Goal: Communication & Community: Share content

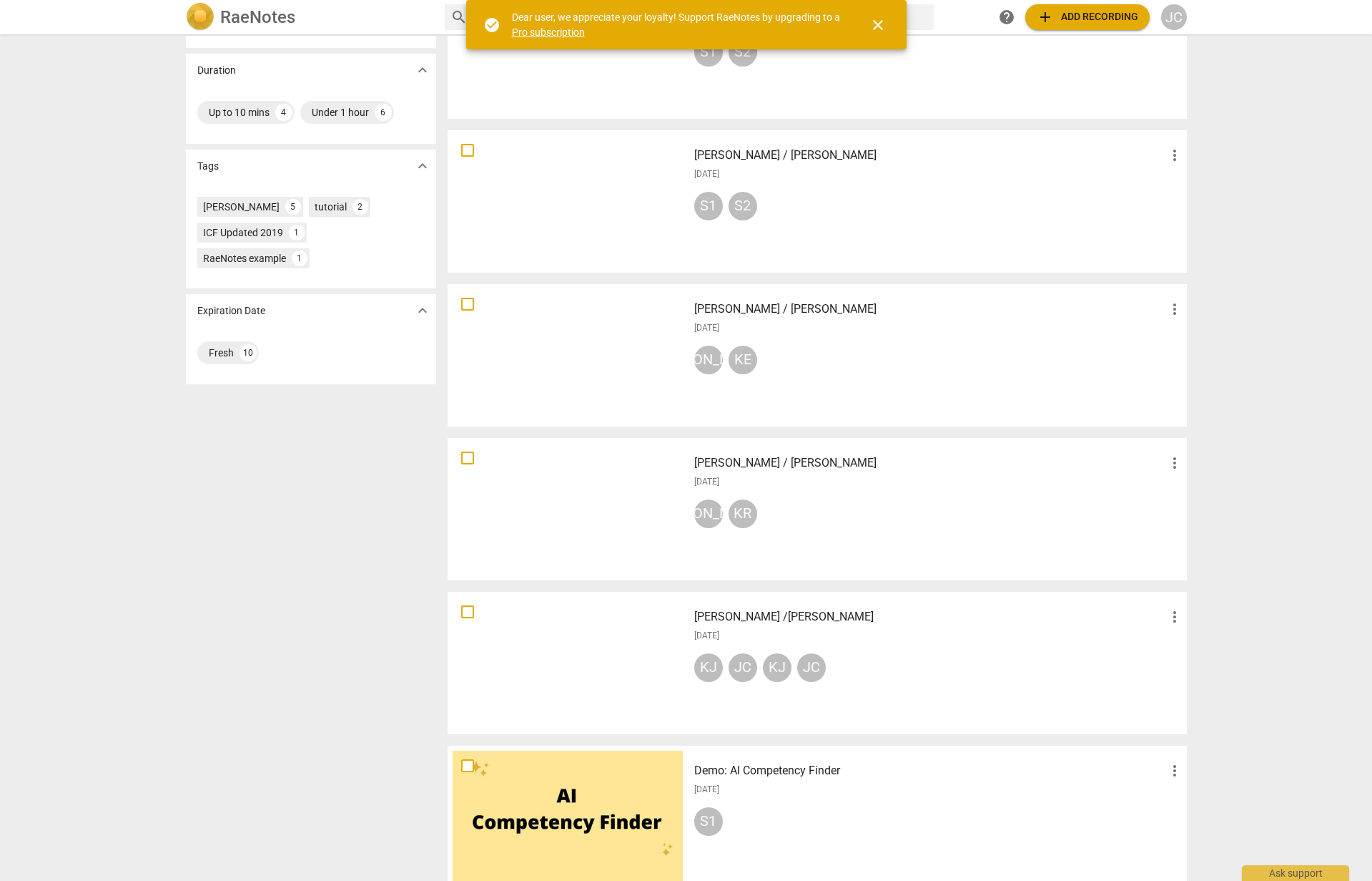
scroll to position [286, 0]
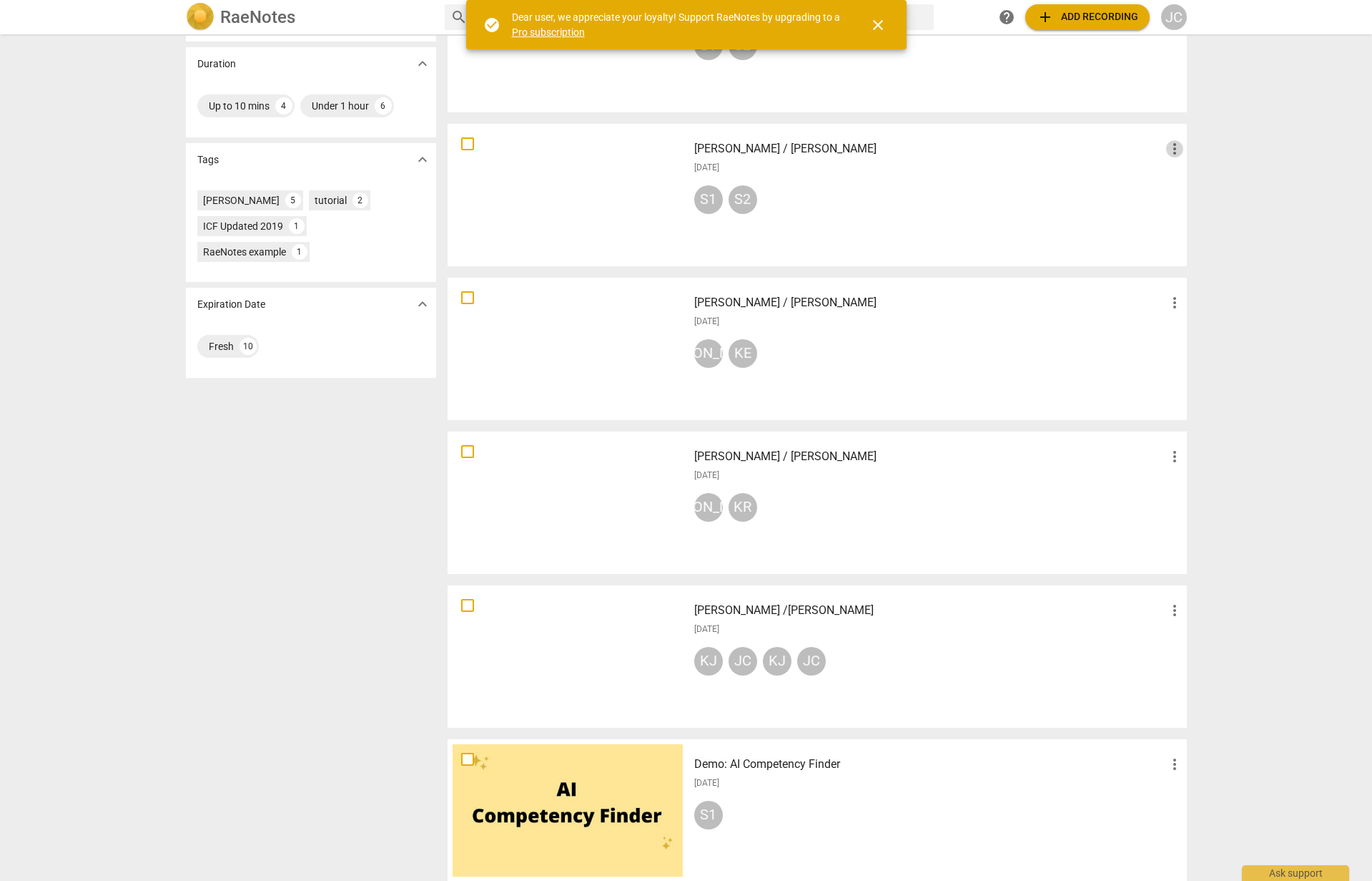
click at [1173, 153] on span "more_vert" at bounding box center [1175, 148] width 17 height 17
click at [1091, 175] on div at bounding box center [686, 440] width 1372 height 881
click at [602, 196] on div at bounding box center [567, 195] width 230 height 132
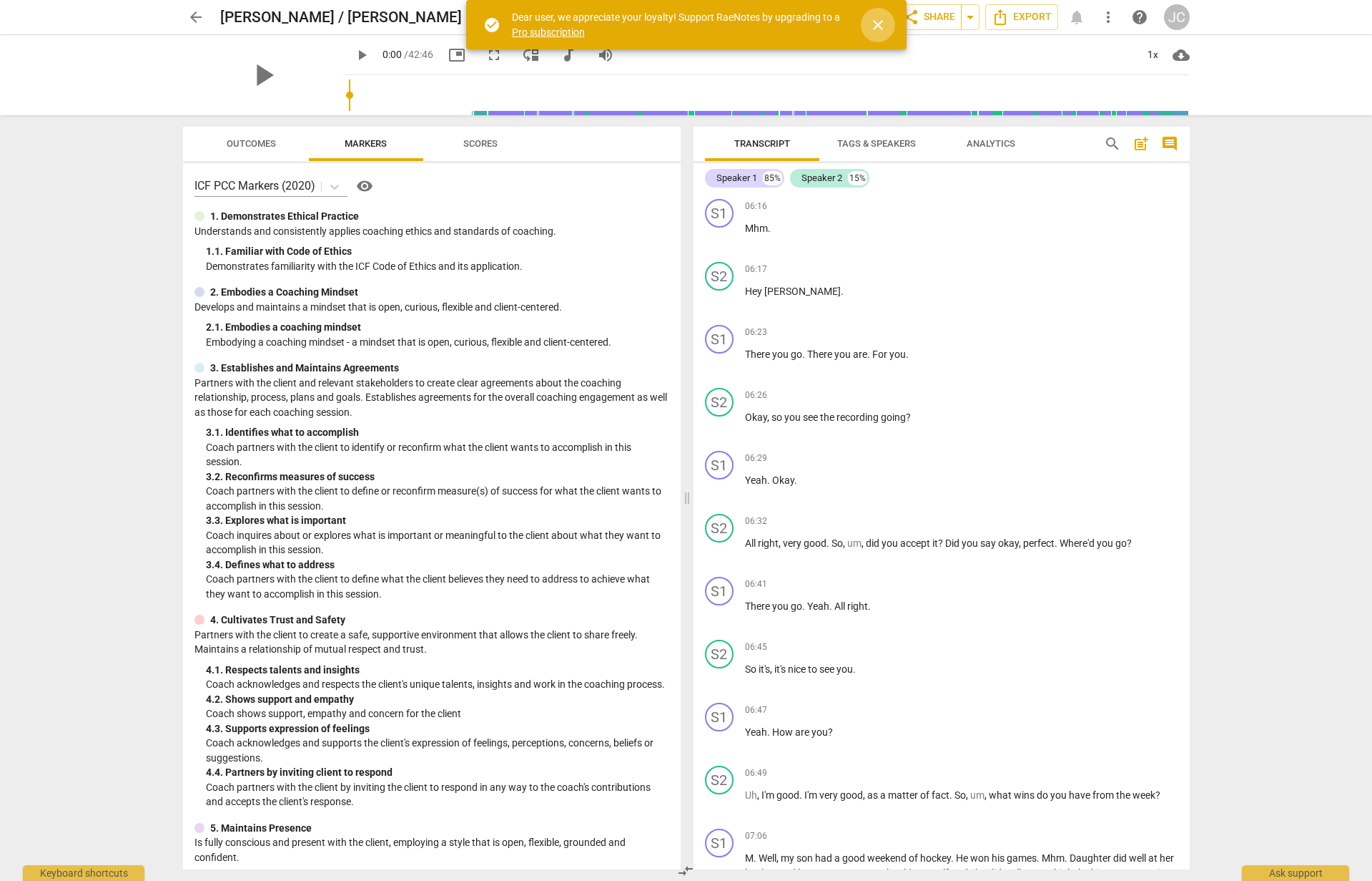
click at [880, 21] on span "close" at bounding box center [878, 25] width 17 height 17
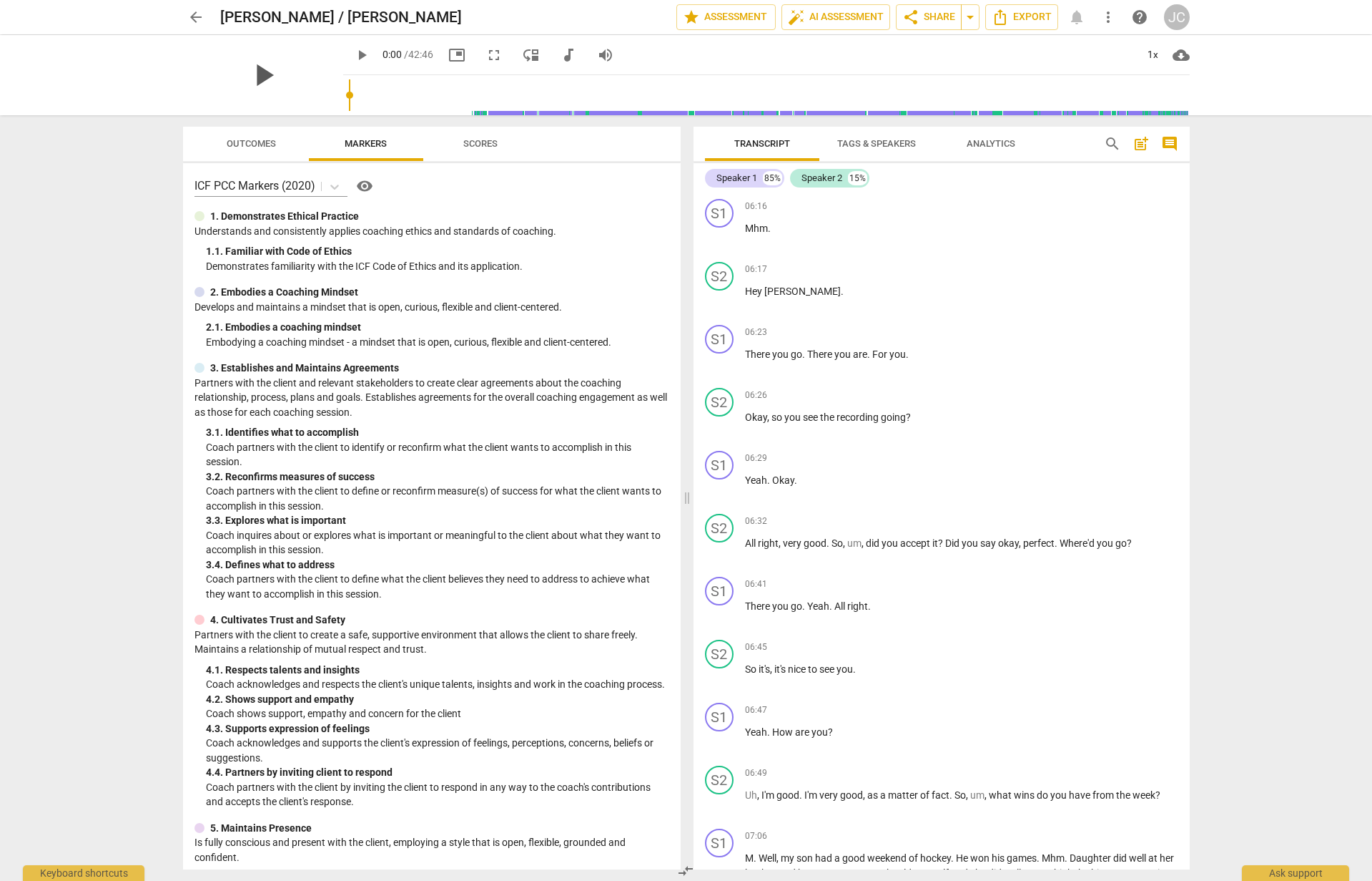
click at [253, 88] on span "play_arrow" at bounding box center [263, 75] width 37 height 37
drag, startPoint x: 335, startPoint y: 99, endPoint x: 487, endPoint y: 100, distance: 152.0
click at [487, 100] on input "range" at bounding box center [769, 95] width 841 height 46
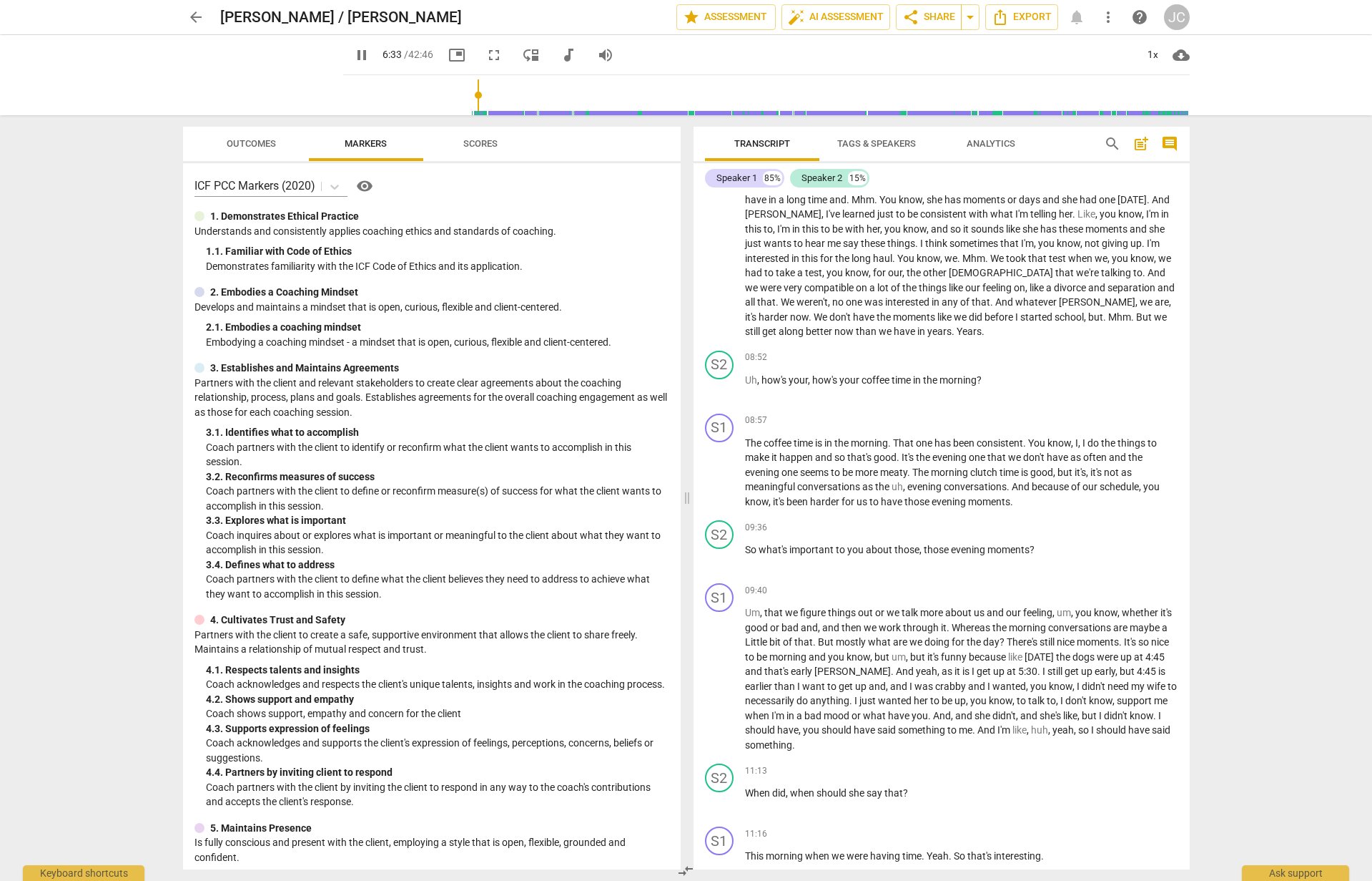
drag, startPoint x: 486, startPoint y: 98, endPoint x: 463, endPoint y: 99, distance: 23.0
click at [463, 99] on input "range" at bounding box center [769, 95] width 841 height 46
click at [353, 55] on span "pause" at bounding box center [362, 55] width 17 height 17
type input "394"
click at [1019, 23] on span "Export" at bounding box center [1021, 17] width 60 height 17
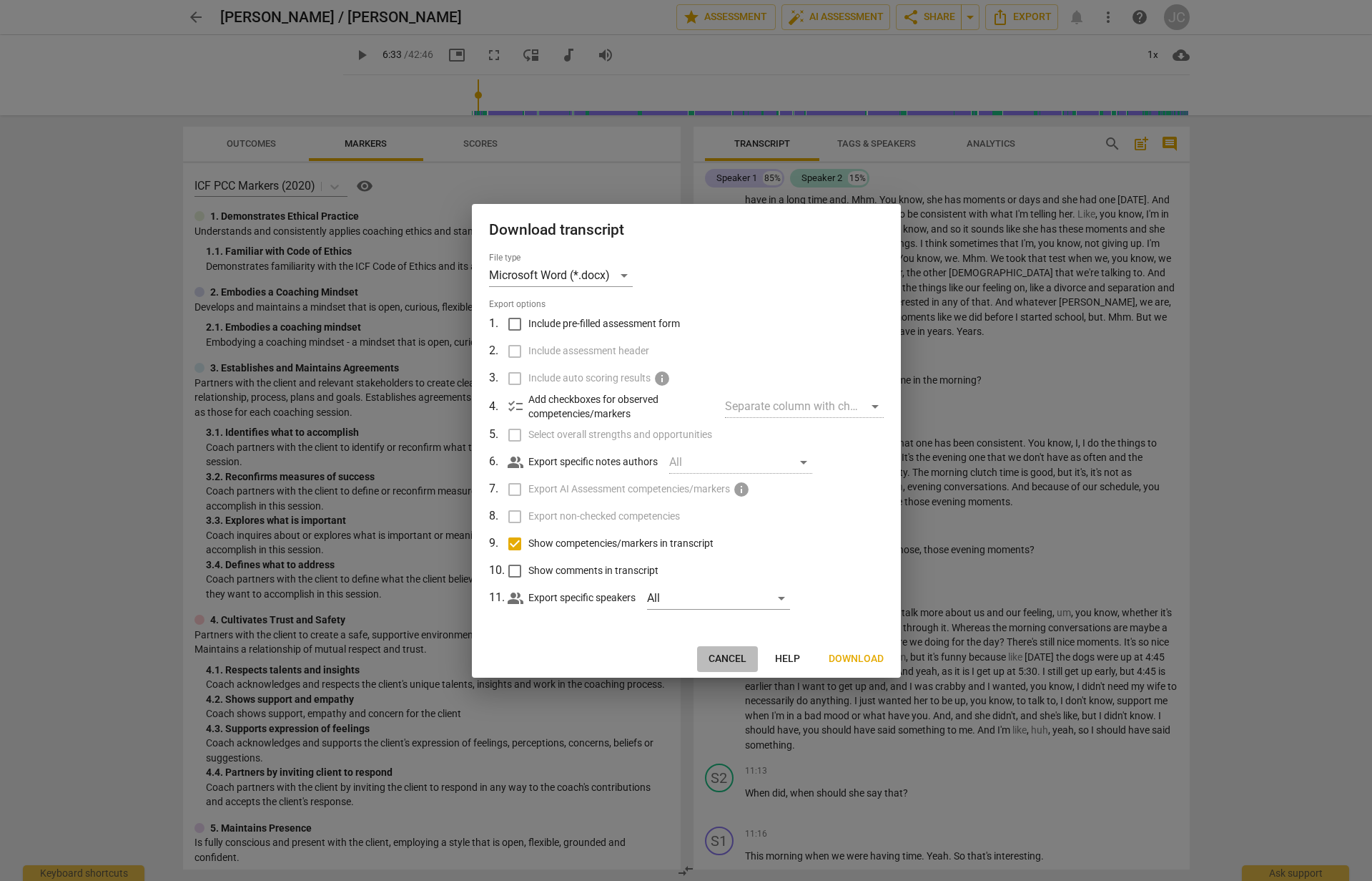
click at [737, 656] on span "Cancel" at bounding box center [727, 658] width 38 height 14
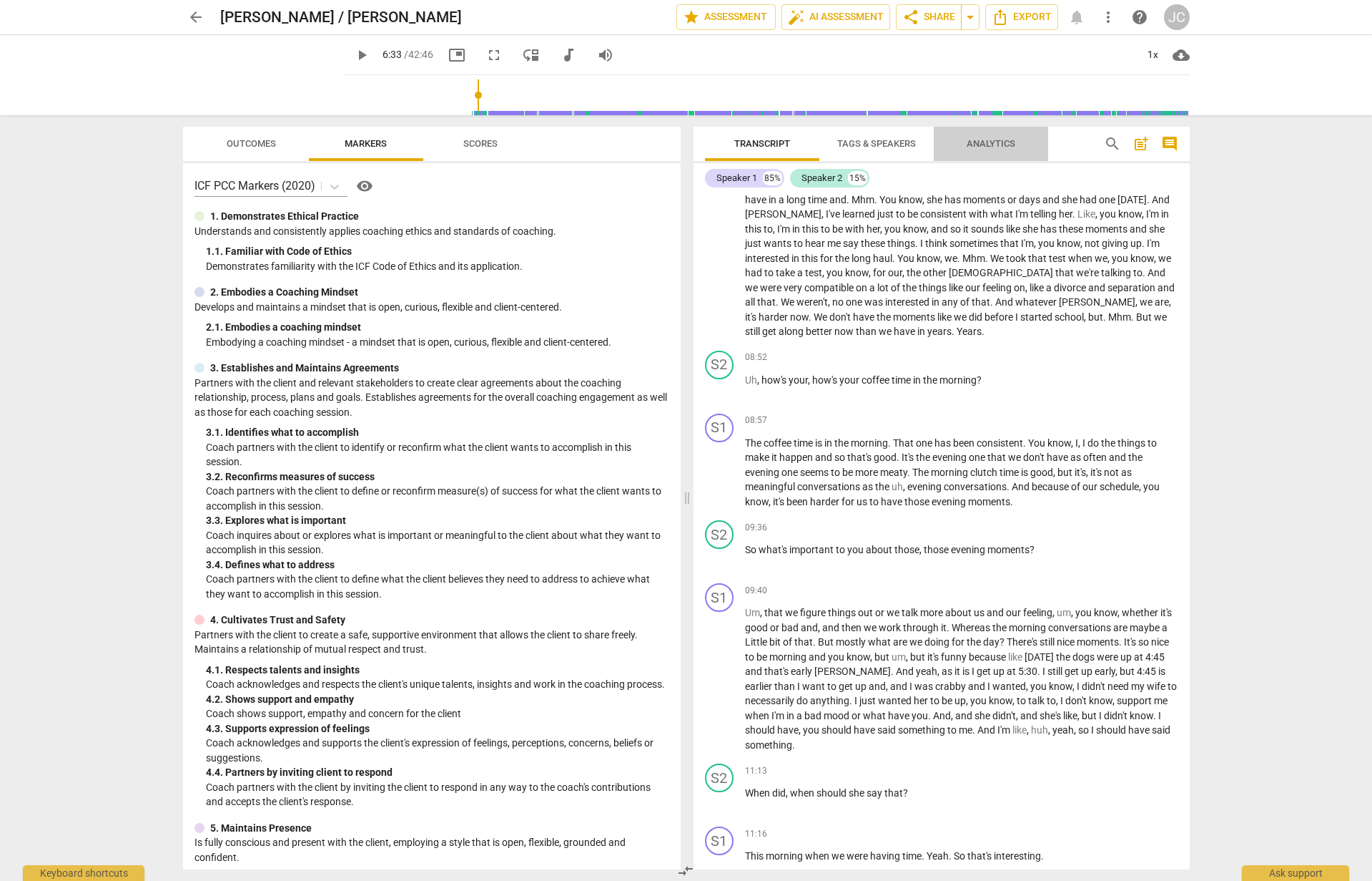
click at [994, 146] on span "Analytics" at bounding box center [991, 143] width 49 height 11
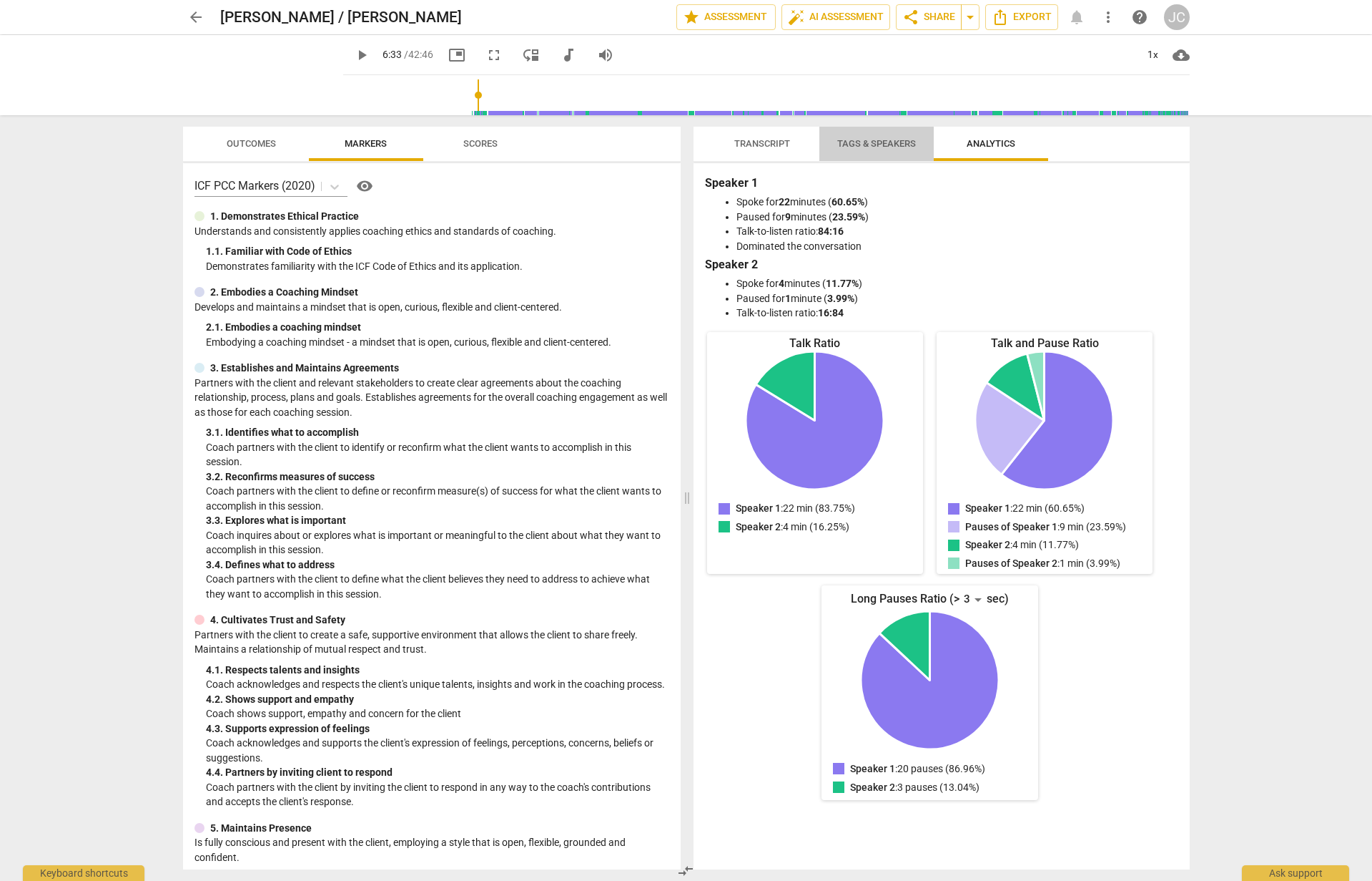
click at [876, 142] on span "Tags & Speakers" at bounding box center [876, 143] width 78 height 11
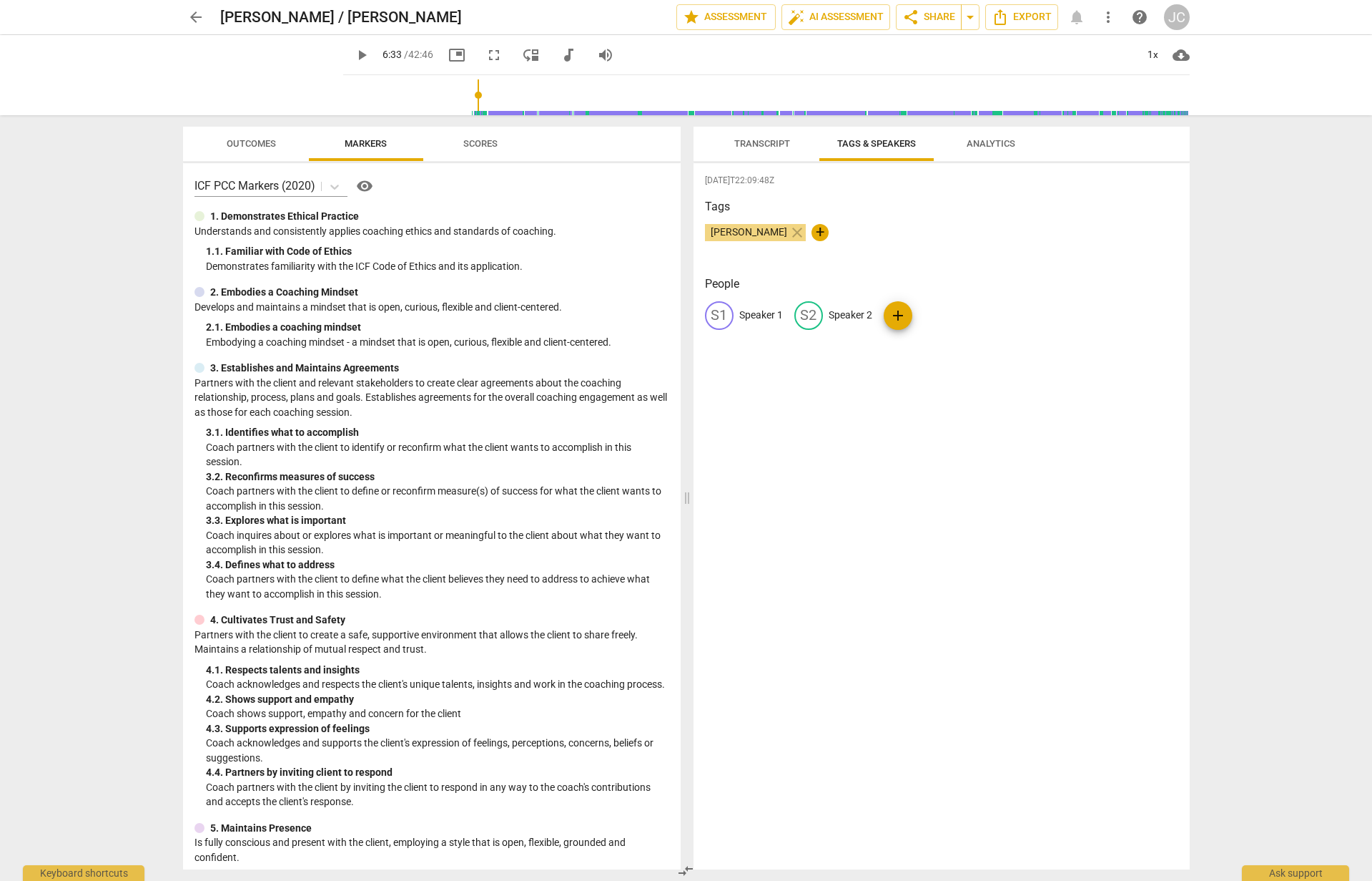
click at [763, 148] on span "Transcript" at bounding box center [762, 143] width 56 height 11
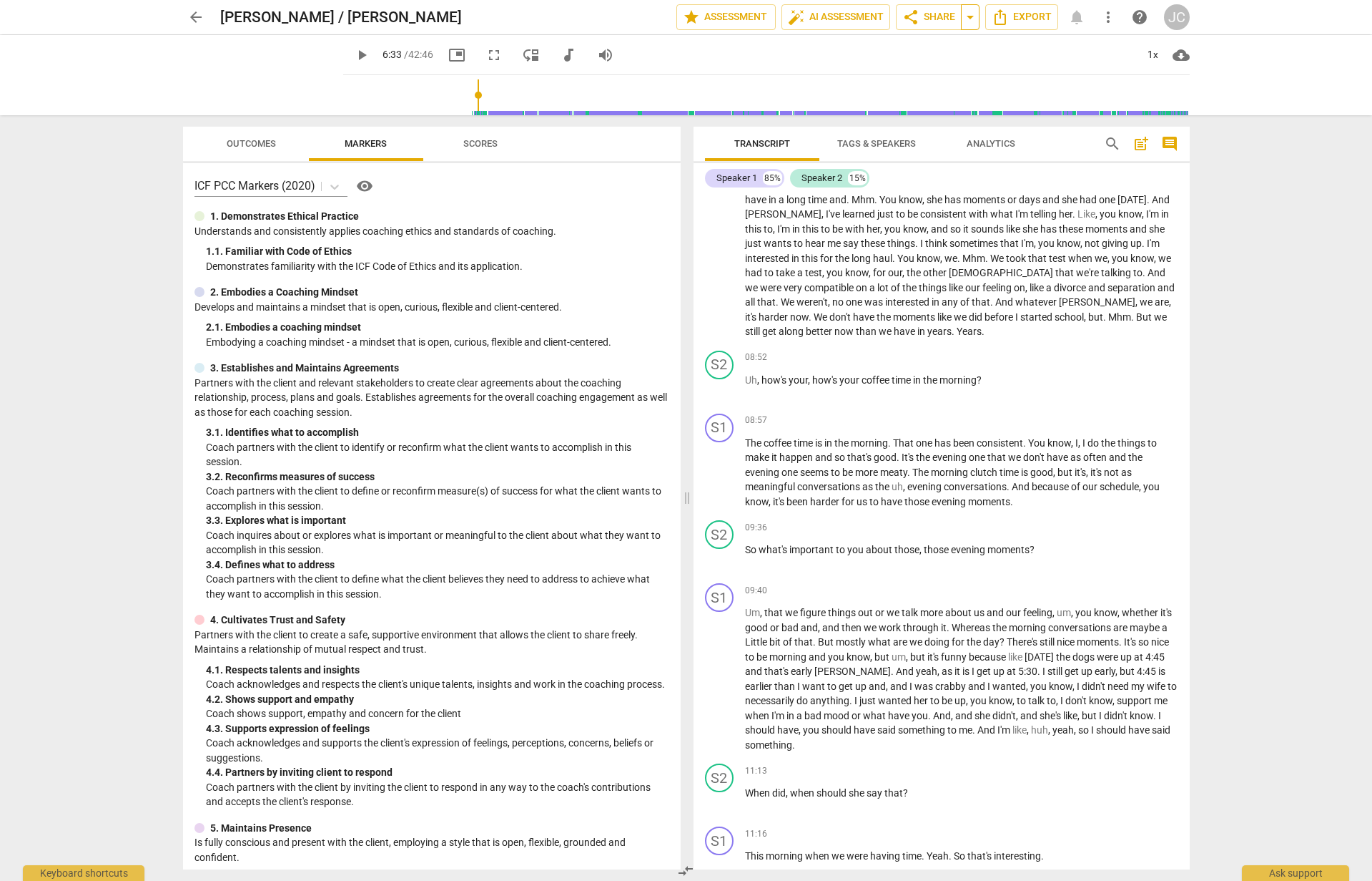
click at [966, 15] on span "arrow_drop_down" at bounding box center [970, 17] width 17 height 17
click at [935, 15] on span "share Share" at bounding box center [929, 17] width 53 height 17
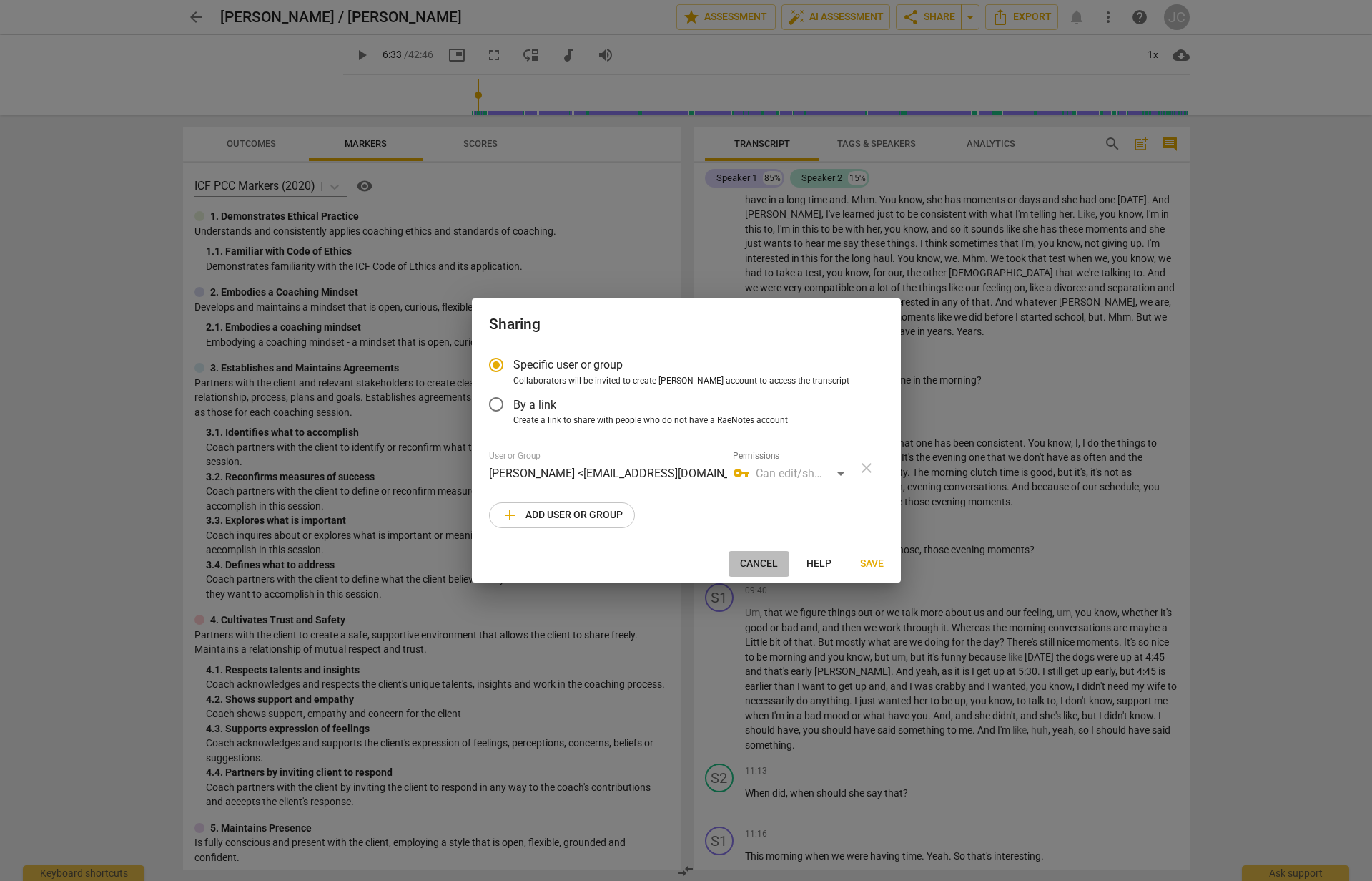
click at [753, 558] on span "Cancel" at bounding box center [758, 563] width 38 height 14
radio input "false"
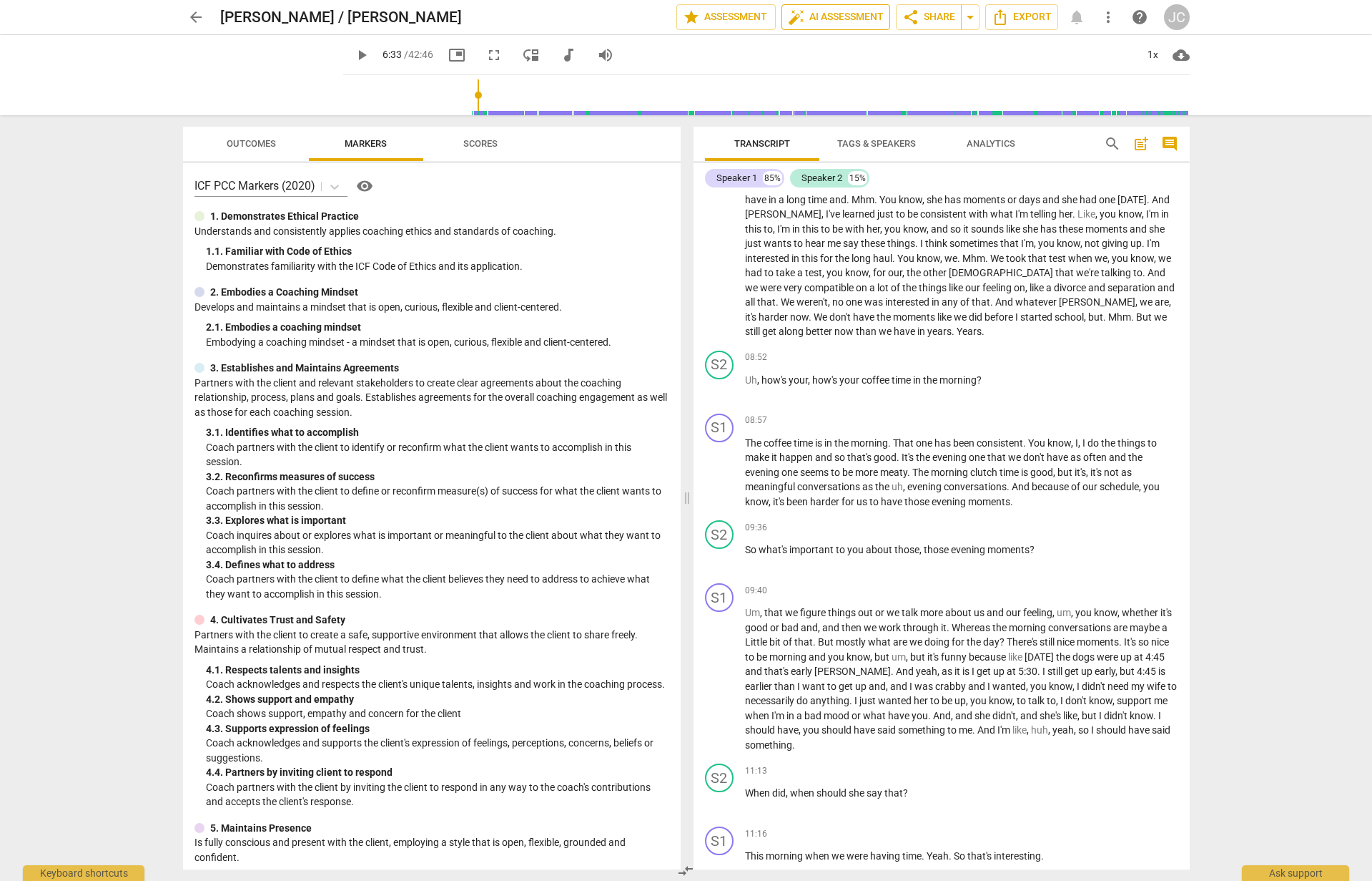
click at [842, 21] on span "auto_fix_high AI Assessment" at bounding box center [836, 17] width 96 height 17
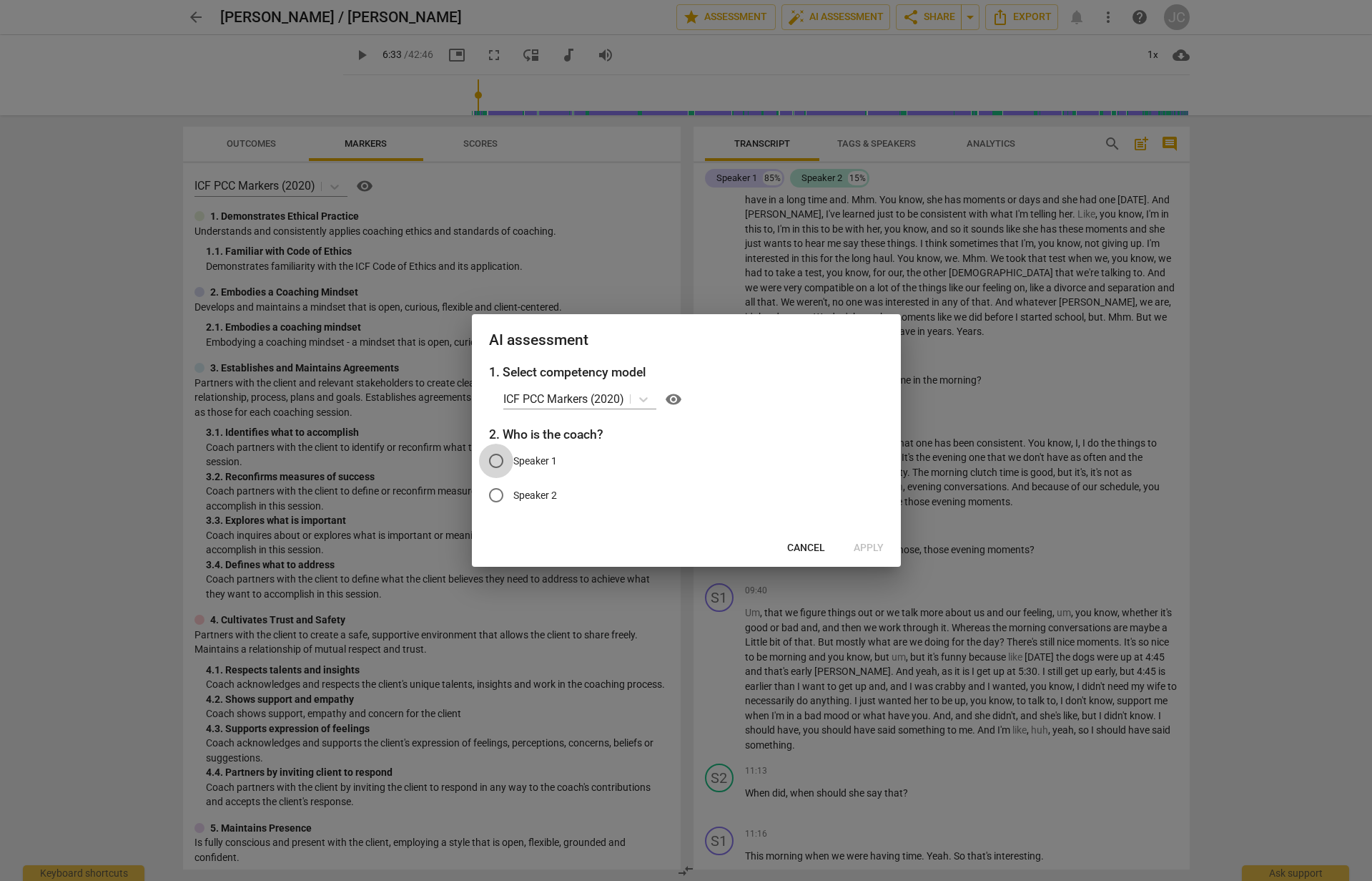
click at [497, 460] on input "Speaker 1" at bounding box center [496, 460] width 35 height 35
radio input "true"
click at [860, 548] on span "Apply" at bounding box center [869, 547] width 30 height 14
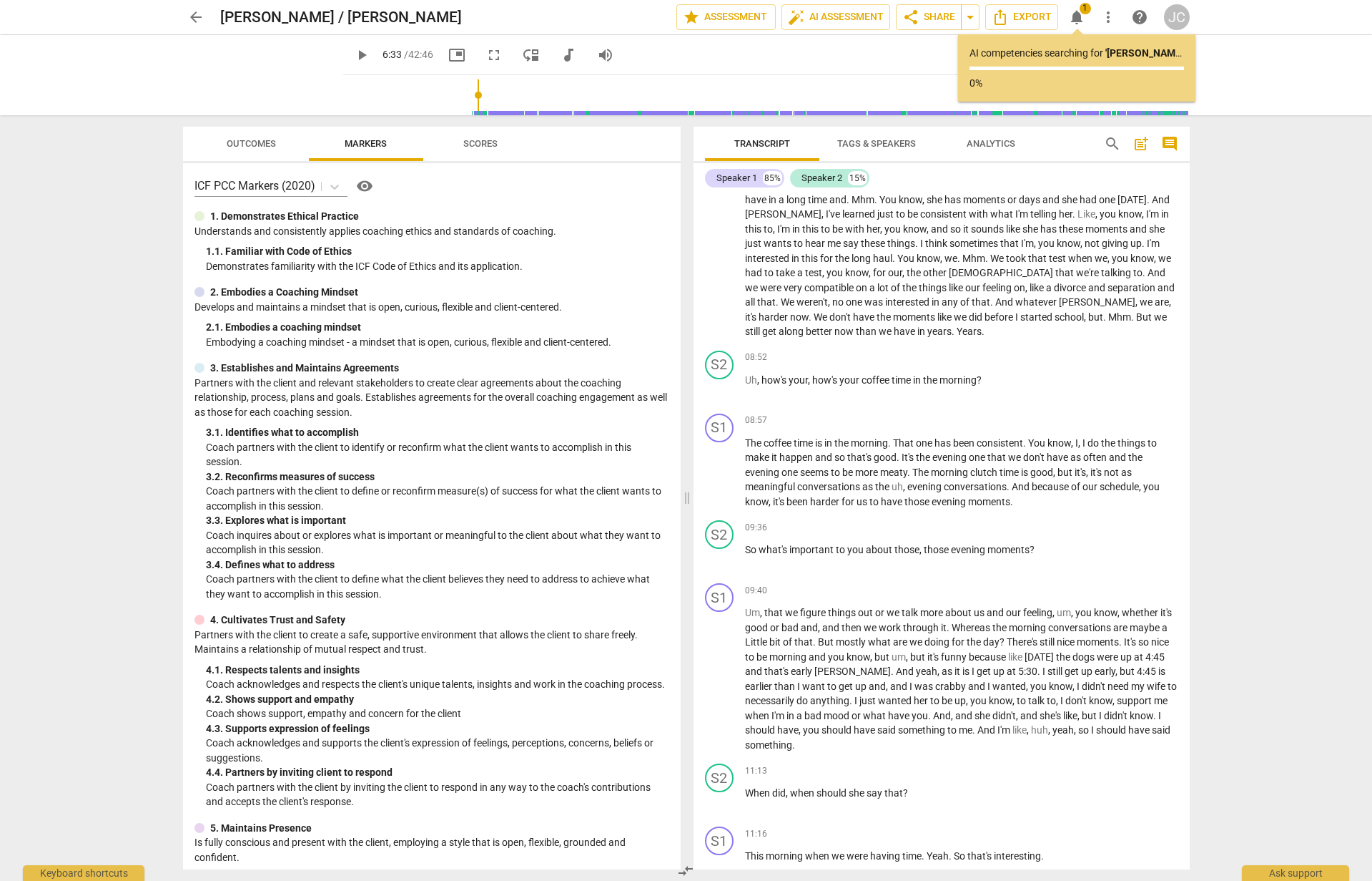
click at [1146, 56] on b "' [PERSON_NAME] / [PERSON_NAME] '" at bounding box center [1188, 53] width 165 height 12
click at [1218, 58] on div "play_arrow play_arrow 6:33 / 42:46 picture_in_picture fullscreen move_down audi…" at bounding box center [686, 75] width 1349 height 80
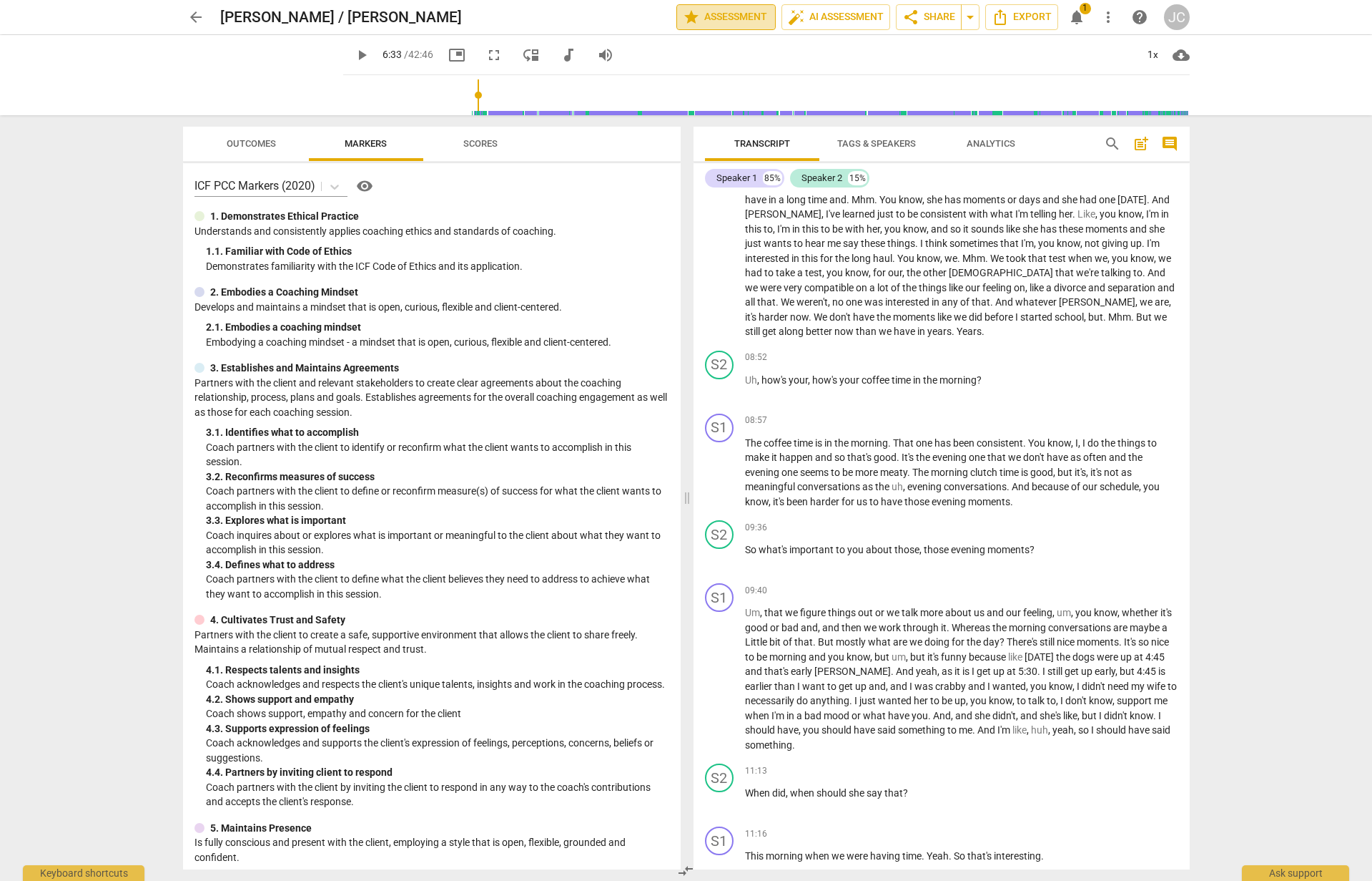
click at [726, 22] on span "star Assessment" at bounding box center [726, 17] width 87 height 17
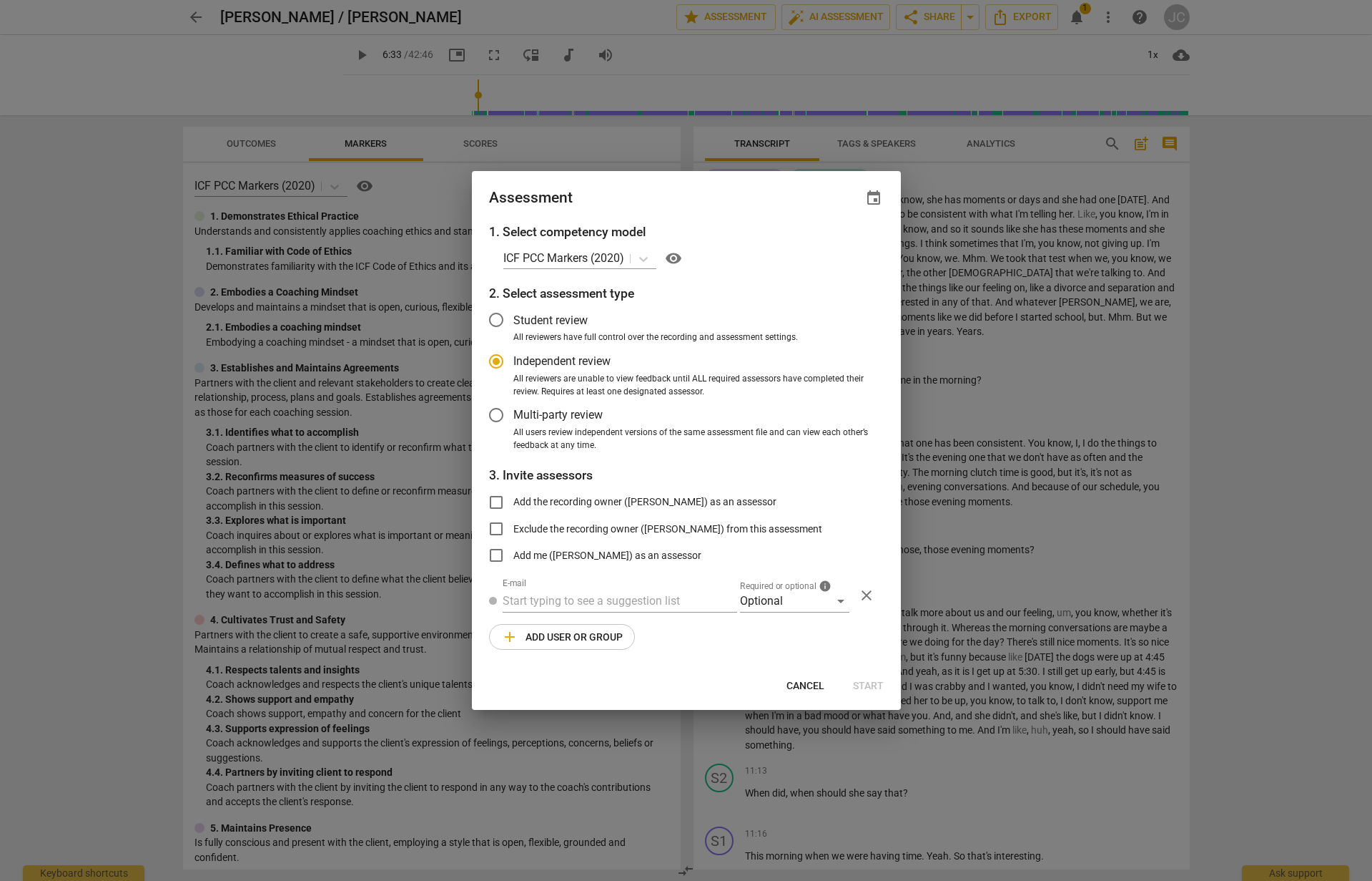
radio input "false"
click at [501, 320] on input "Student review" at bounding box center [496, 320] width 35 height 35
radio input "false"
click at [498, 505] on input "Add the recording owner ([PERSON_NAME]) as an assessor" at bounding box center [496, 502] width 35 height 35
checkbox input "true"
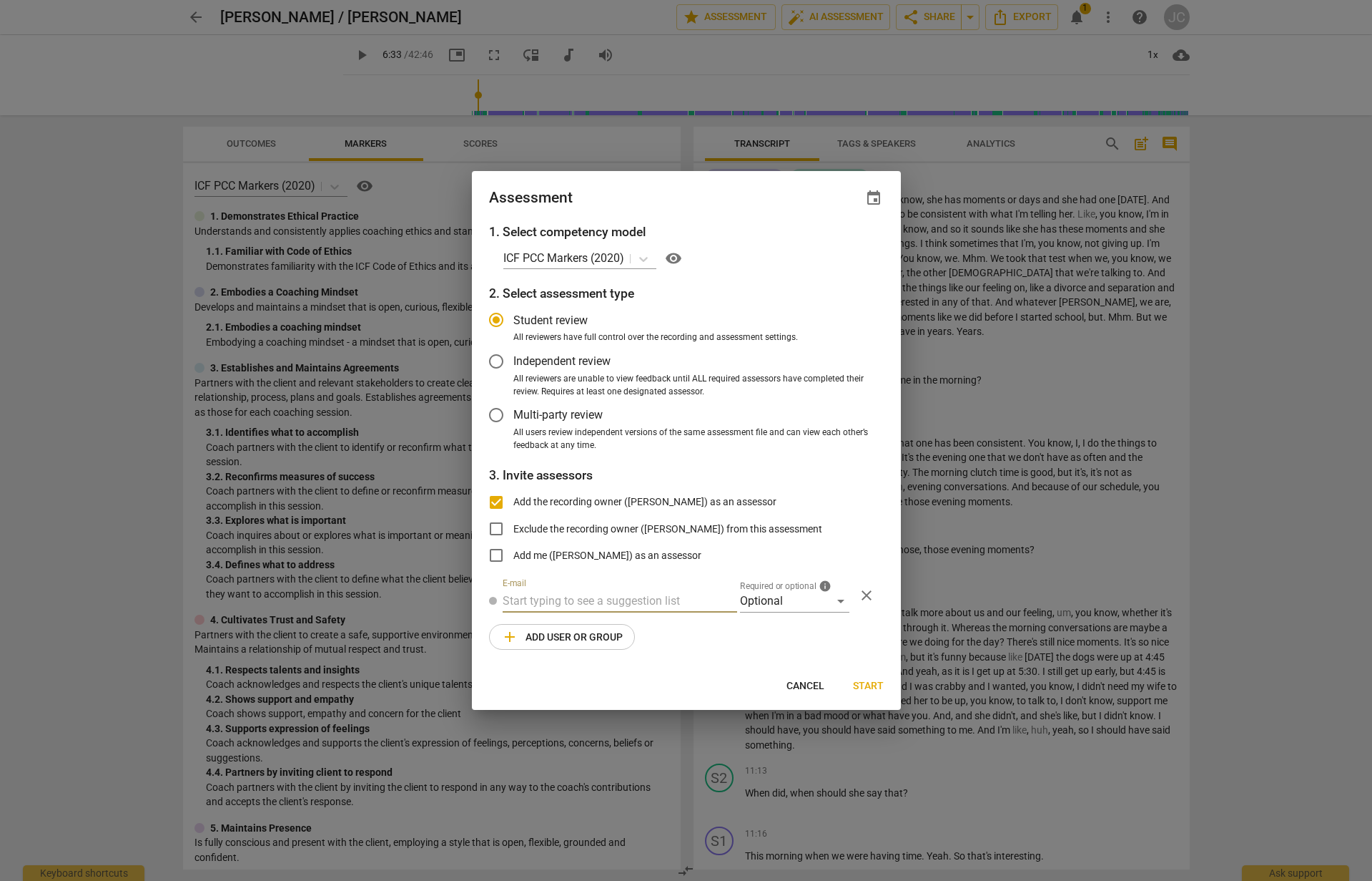
click at [560, 599] on input "text" at bounding box center [619, 600] width 234 height 23
click at [801, 685] on span "Cancel" at bounding box center [805, 685] width 38 height 14
radio input "false"
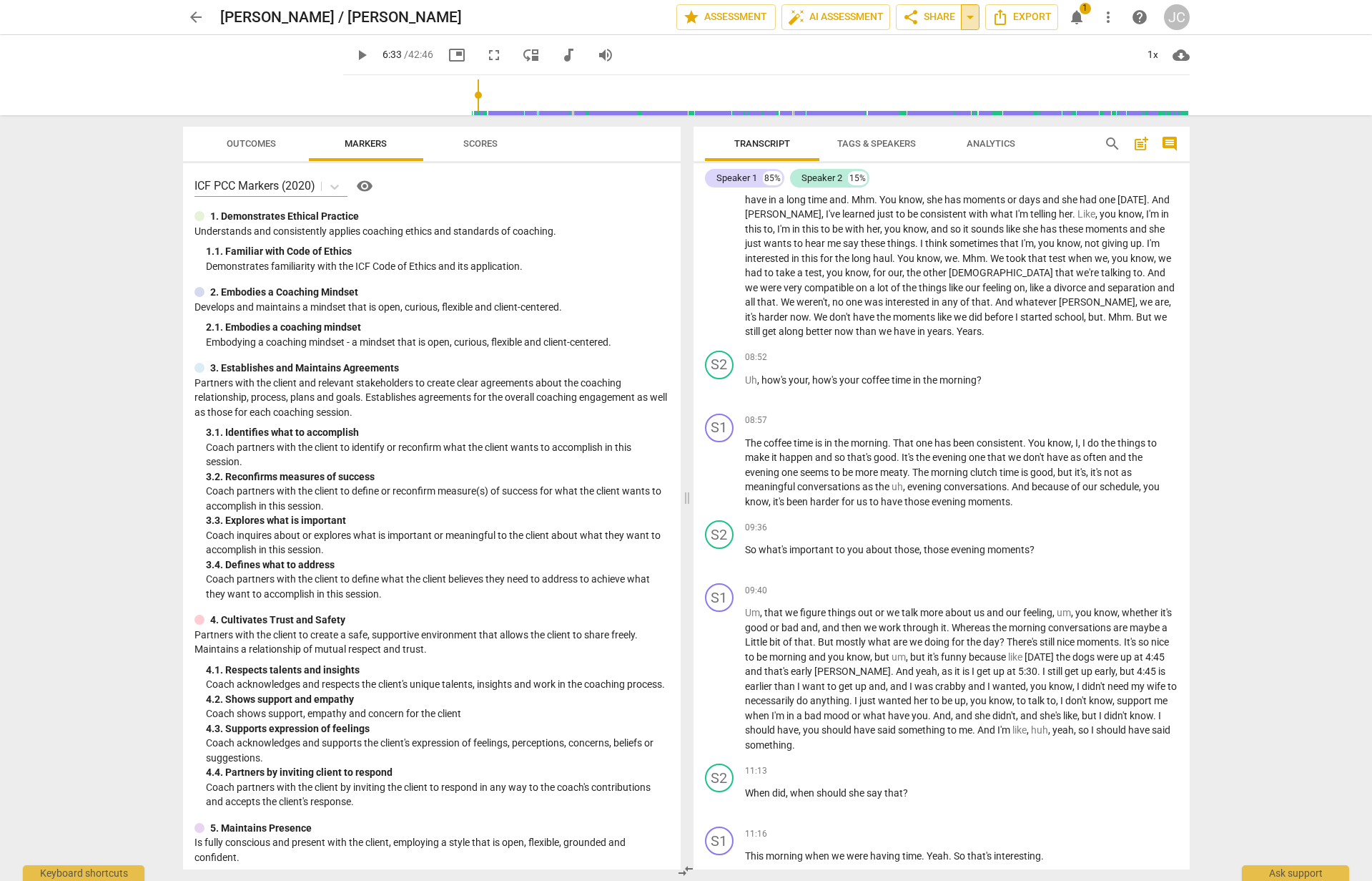
click at [972, 21] on span "arrow_drop_down" at bounding box center [970, 17] width 17 height 17
click at [936, 18] on span "share Share" at bounding box center [929, 17] width 53 height 17
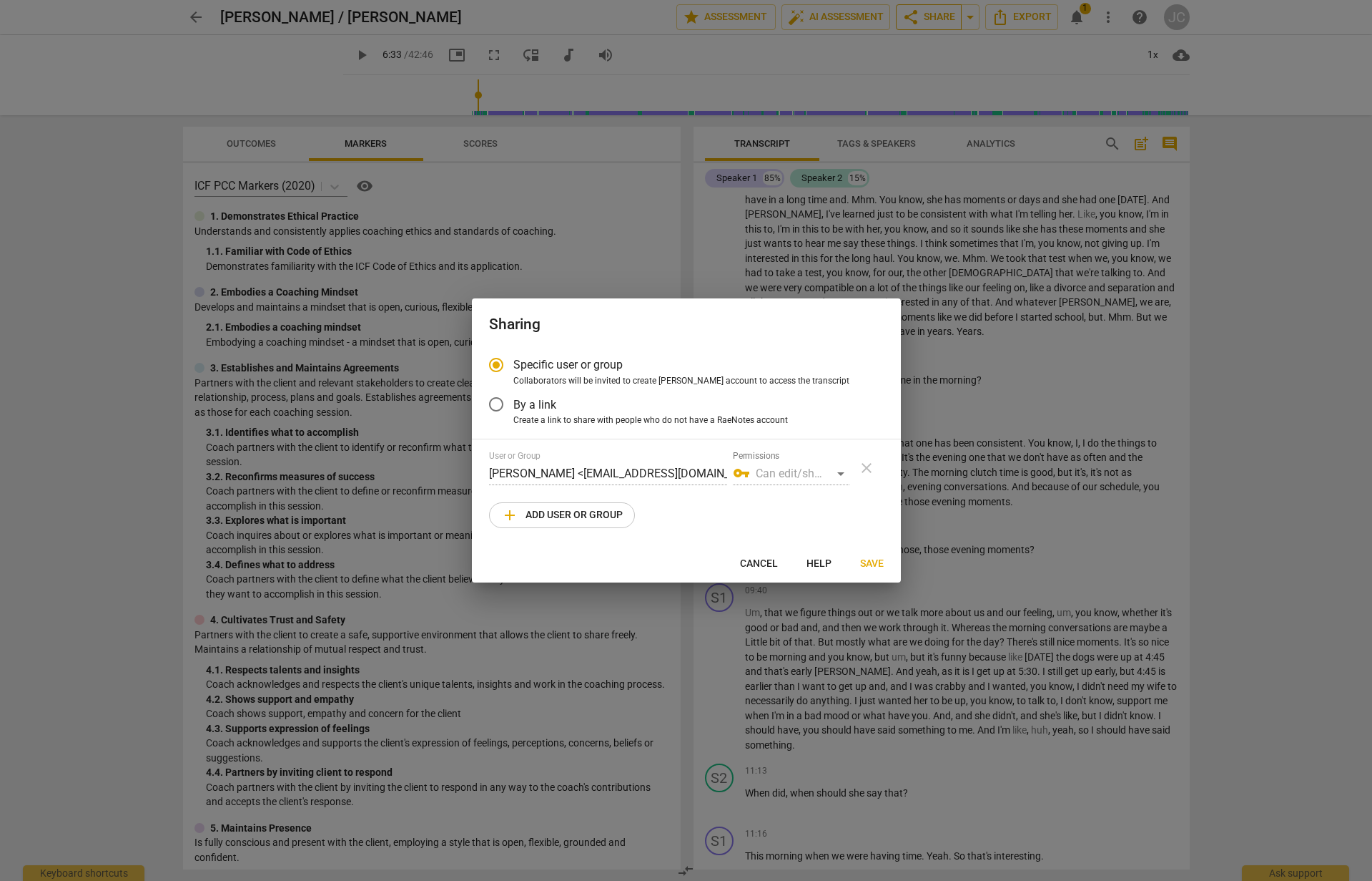
radio input "false"
click at [498, 406] on input "By a link" at bounding box center [496, 404] width 35 height 35
radio input "false"
click at [496, 365] on input "Specific user or group" at bounding box center [496, 363] width 35 height 35
click at [565, 513] on span "add Add user or group" at bounding box center [562, 515] width 121 height 17
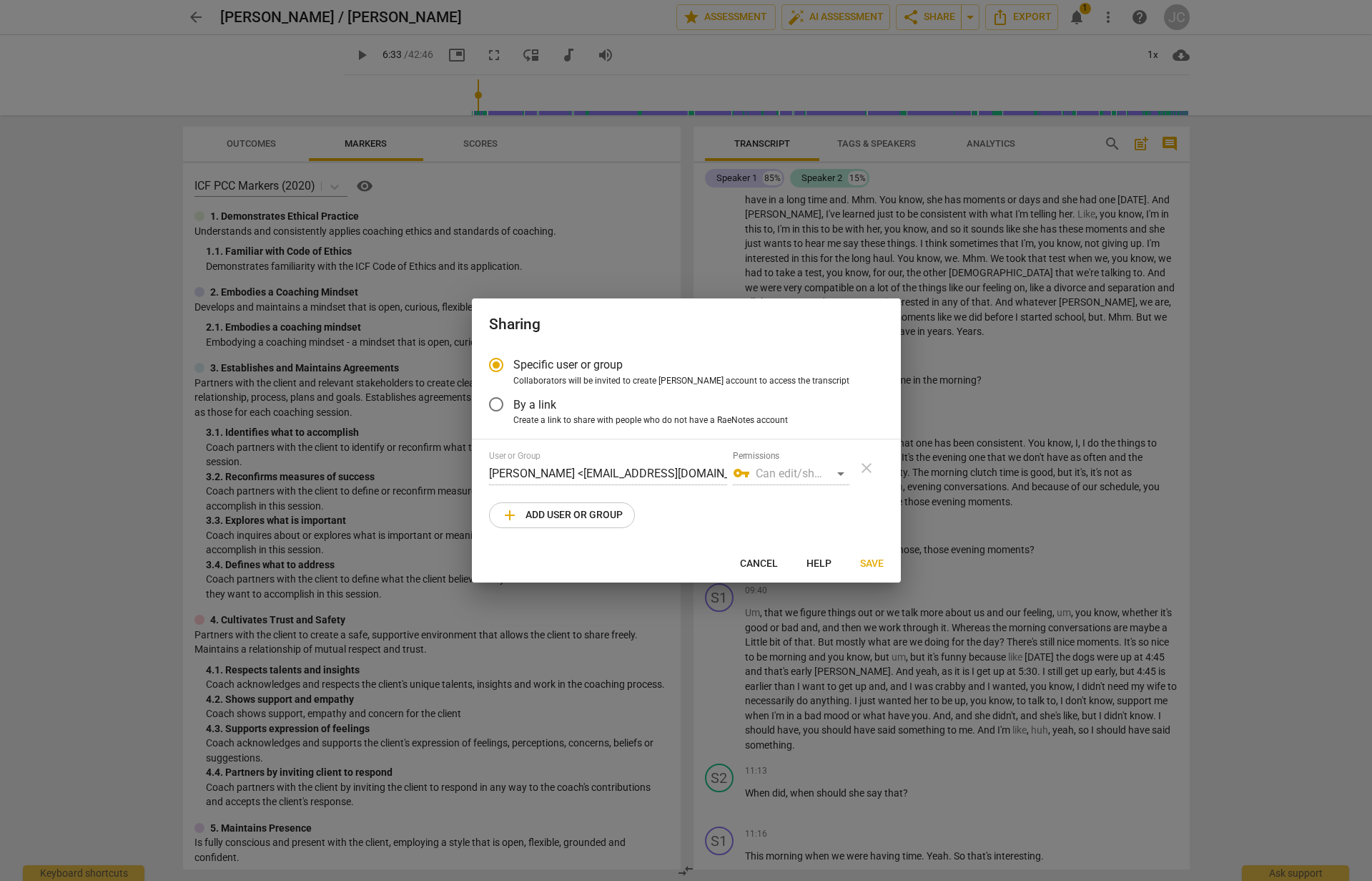
radio input "false"
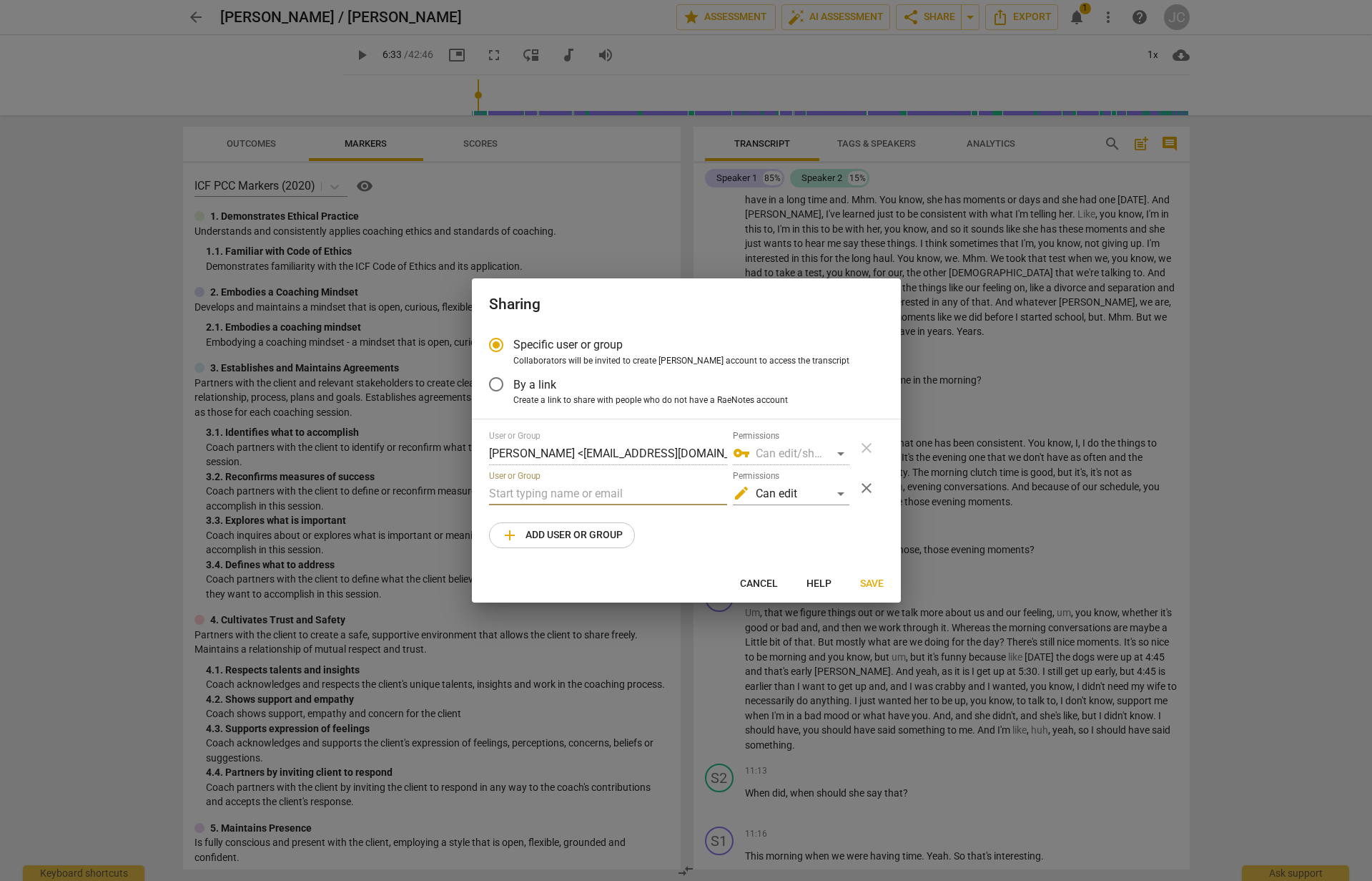
click at [546, 494] on input "text" at bounding box center [608, 493] width 238 height 23
type input "k"
click at [771, 575] on button "Cancel" at bounding box center [759, 583] width 61 height 26
radio input "false"
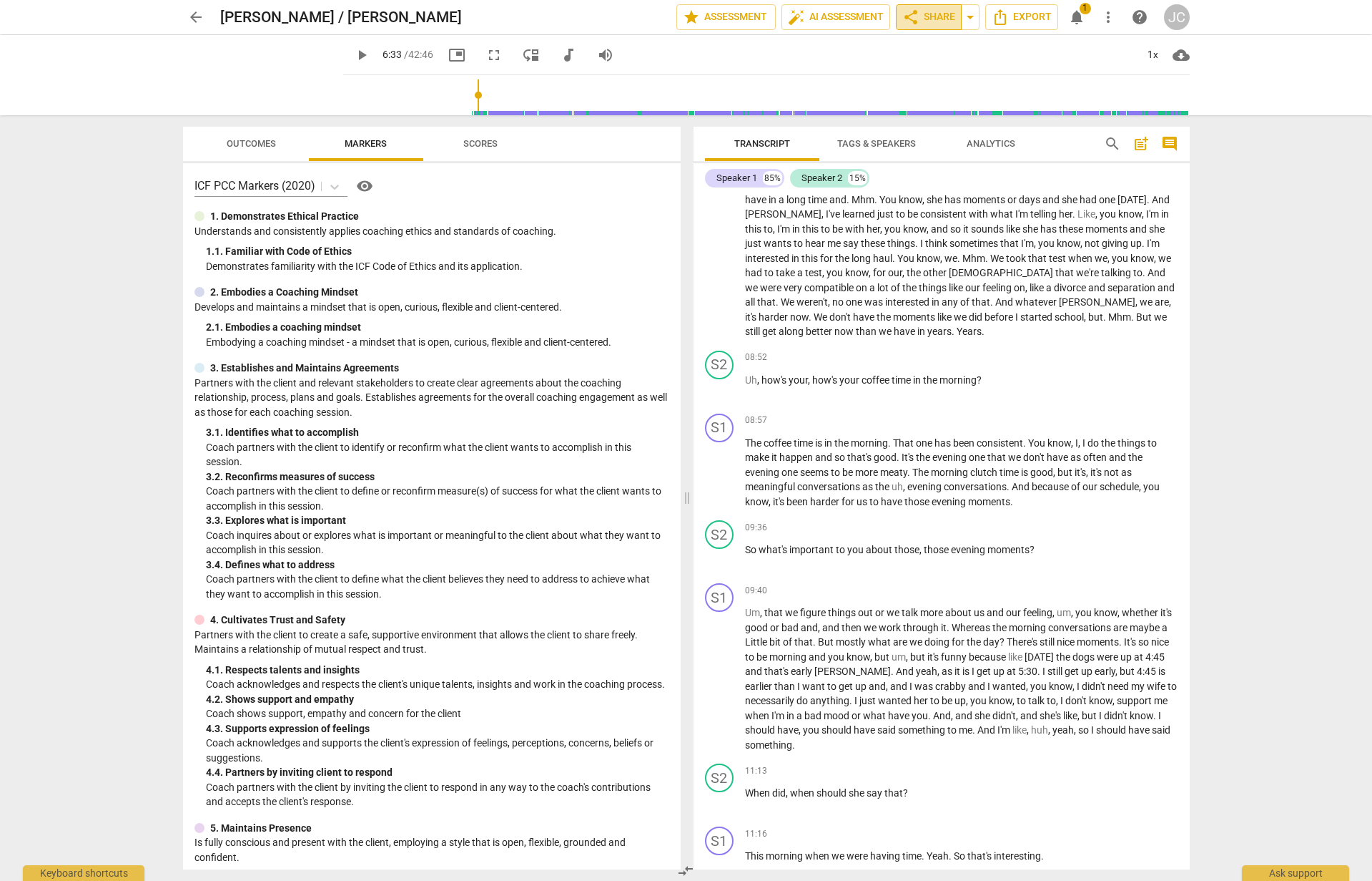
click at [932, 21] on span "share Share" at bounding box center [929, 17] width 53 height 17
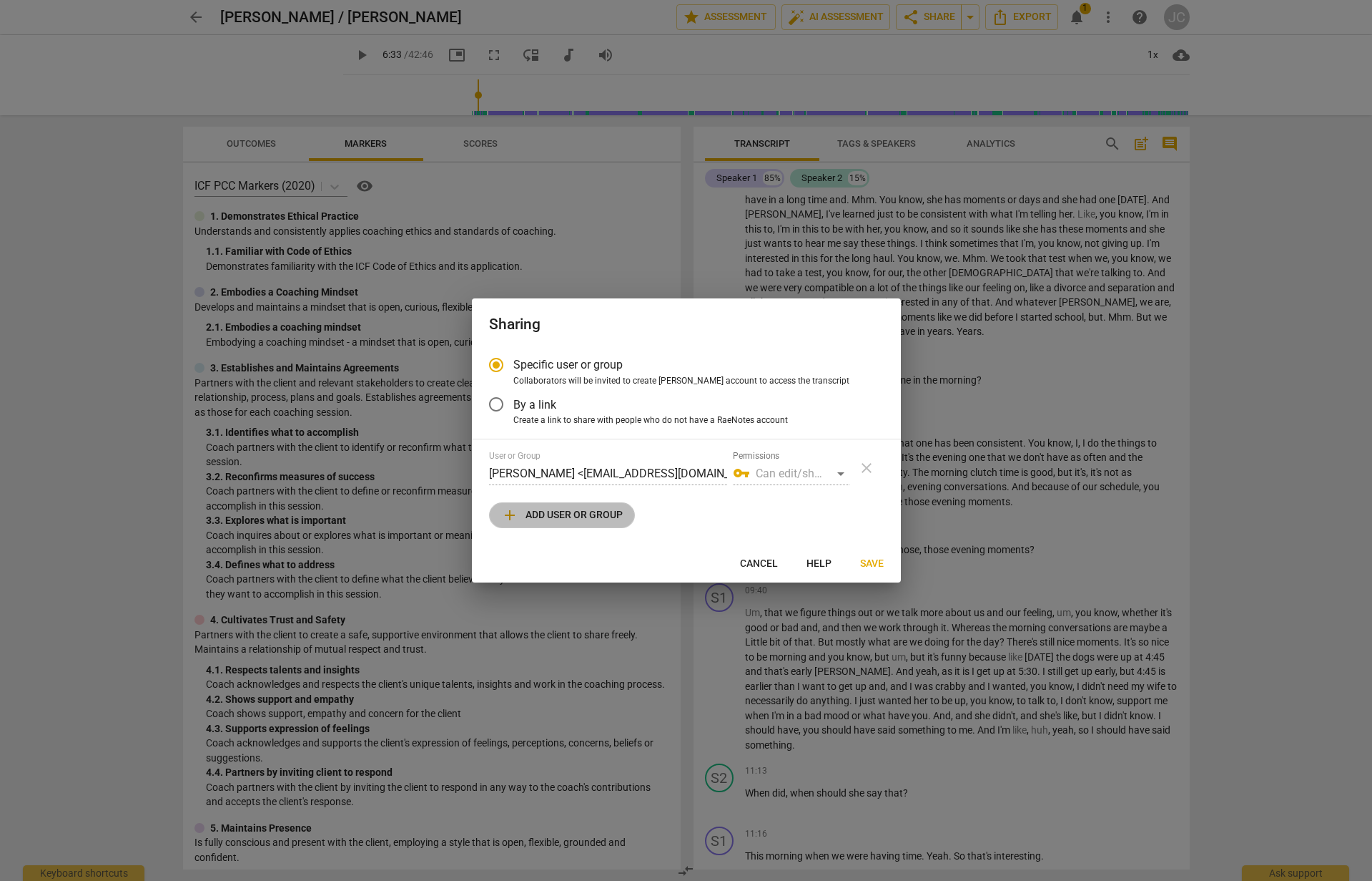
click at [573, 519] on span "add Add user or group" at bounding box center [562, 515] width 121 height 17
radio input "false"
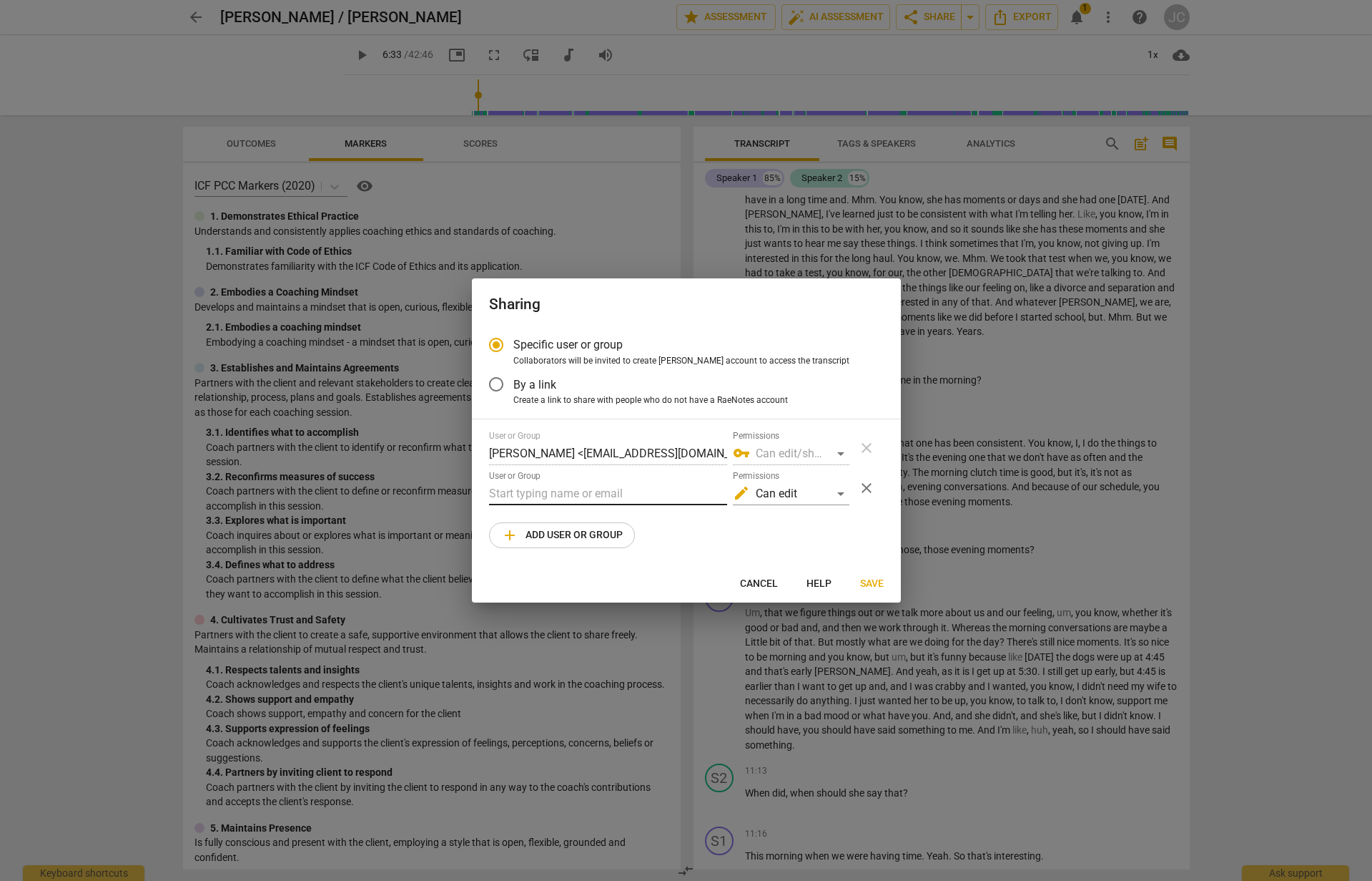
click at [528, 497] on input "text" at bounding box center [608, 493] width 238 height 23
paste input "[EMAIL_ADDRESS][DOMAIN_NAME]"
type input "[EMAIL_ADDRESS][DOMAIN_NAME]"
click at [872, 583] on span "Save" at bounding box center [872, 583] width 24 height 14
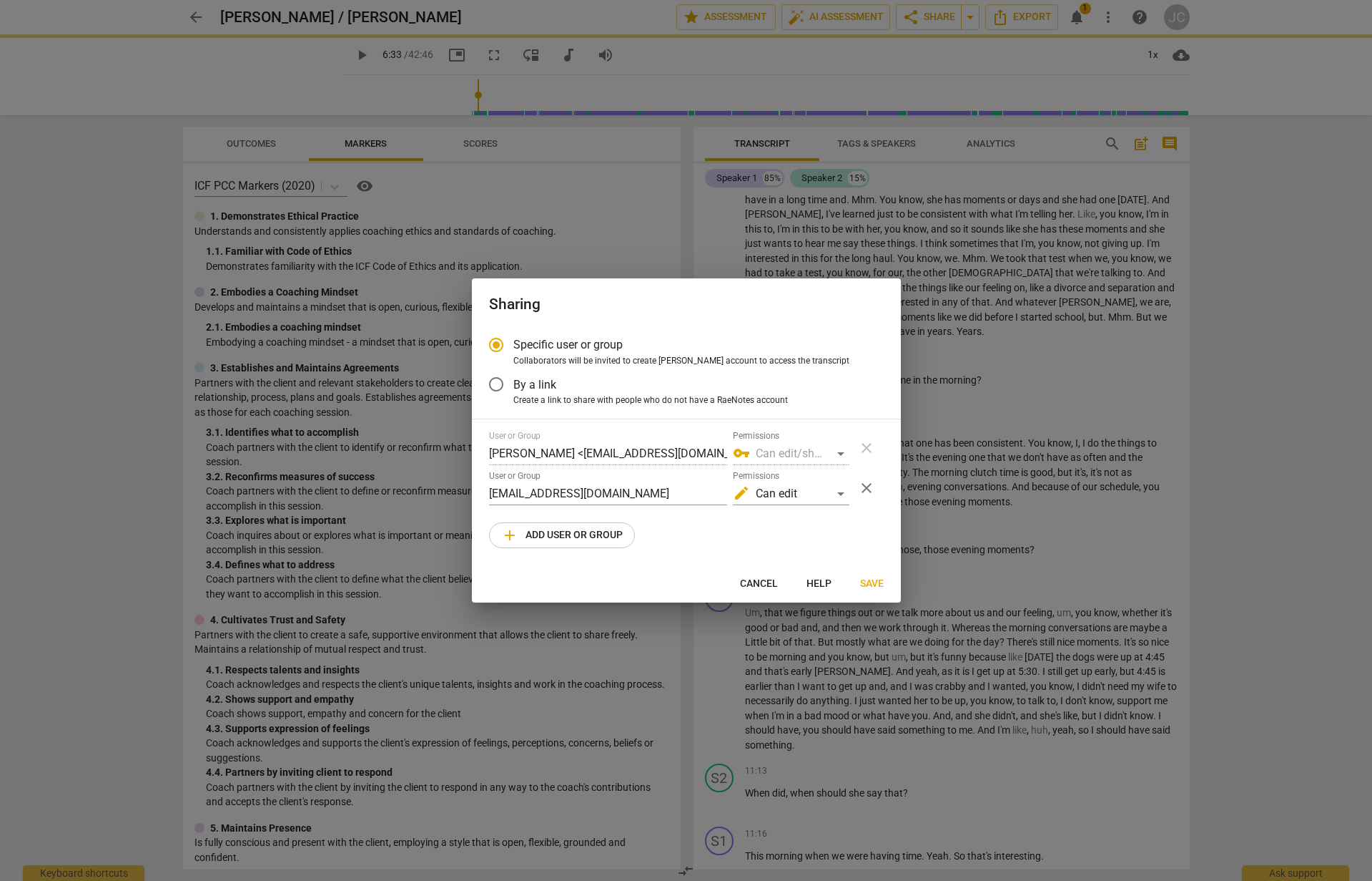
type input "394"
radio input "false"
type input "[PERSON_NAME] <[EMAIL_ADDRESS][DOMAIN_NAME]>"
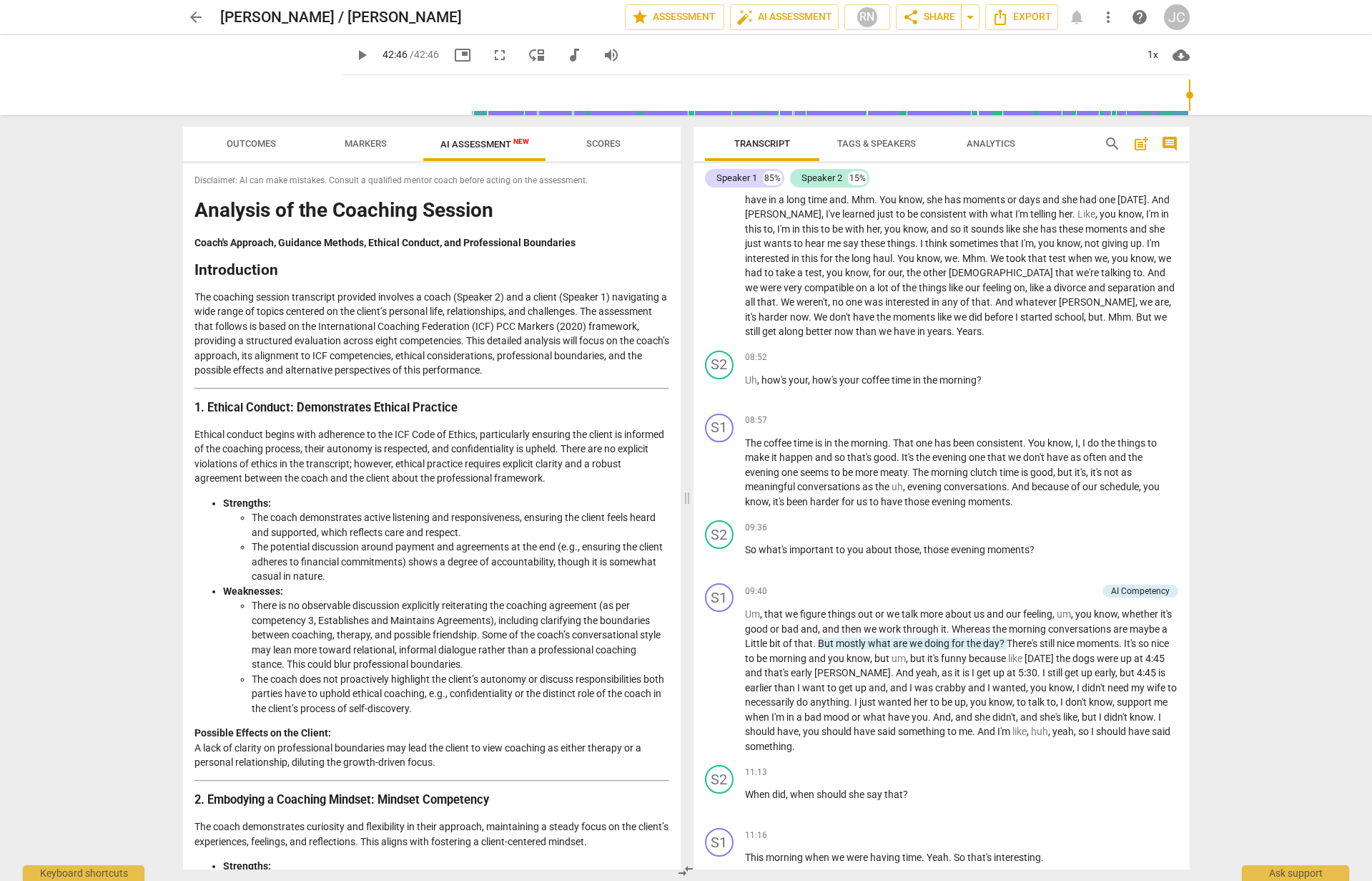
drag, startPoint x: 464, startPoint y: 93, endPoint x: 1219, endPoint y: 126, distance: 755.7
click at [1190, 118] on input "range" at bounding box center [769, 95] width 841 height 46
drag, startPoint x: 1192, startPoint y: 99, endPoint x: 1177, endPoint y: 101, distance: 15.1
click at [1177, 101] on div "play_arrow play_arrow 42:46 / 42:46 picture_in_picture fullscreen move_down aud…" at bounding box center [686, 75] width 1349 height 80
drag, startPoint x: 1188, startPoint y: 96, endPoint x: 1157, endPoint y: 101, distance: 31.4
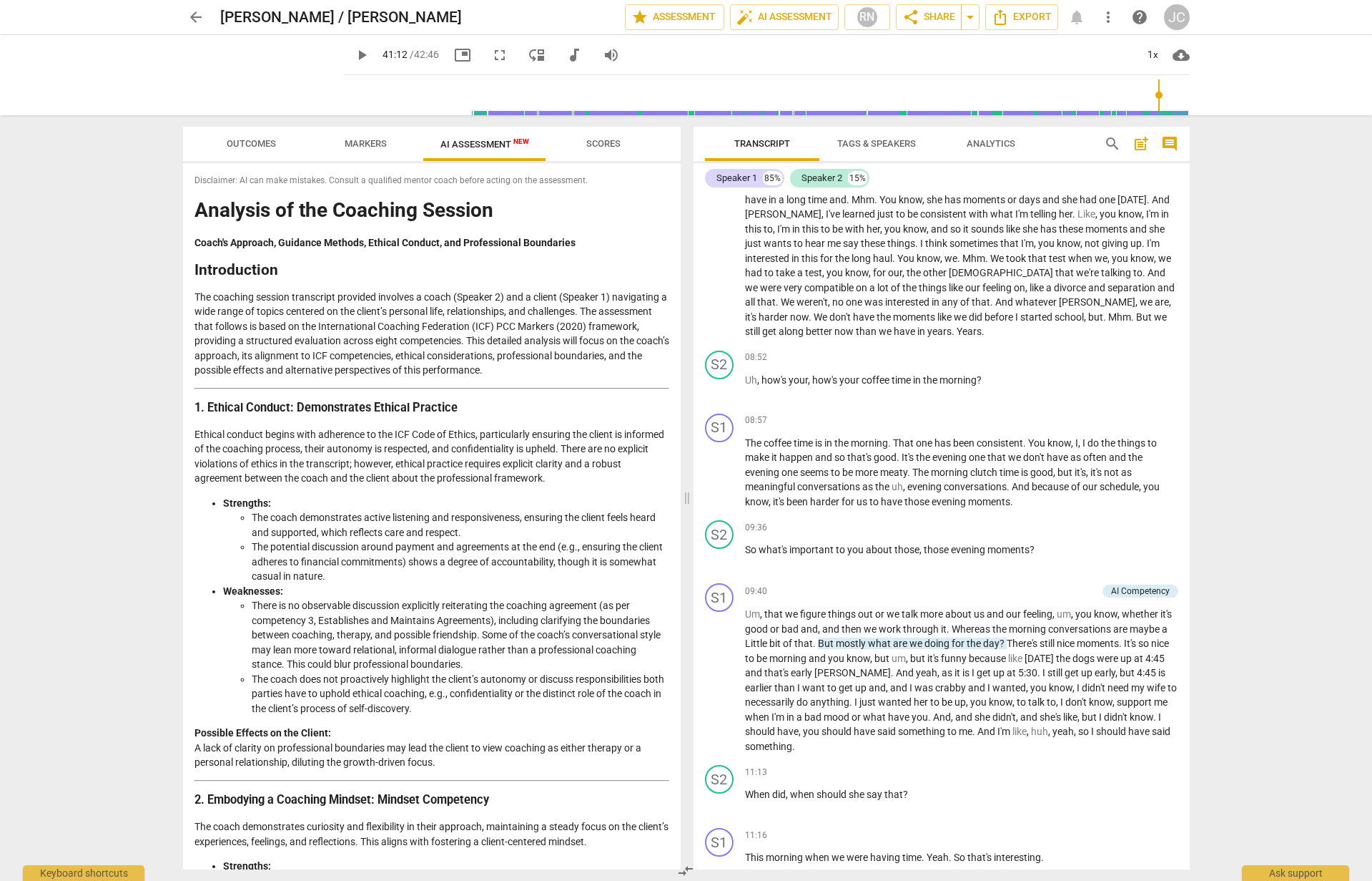
click at [1157, 101] on input "range" at bounding box center [769, 95] width 841 height 46
click at [267, 79] on span "play_arrow" at bounding box center [263, 75] width 37 height 37
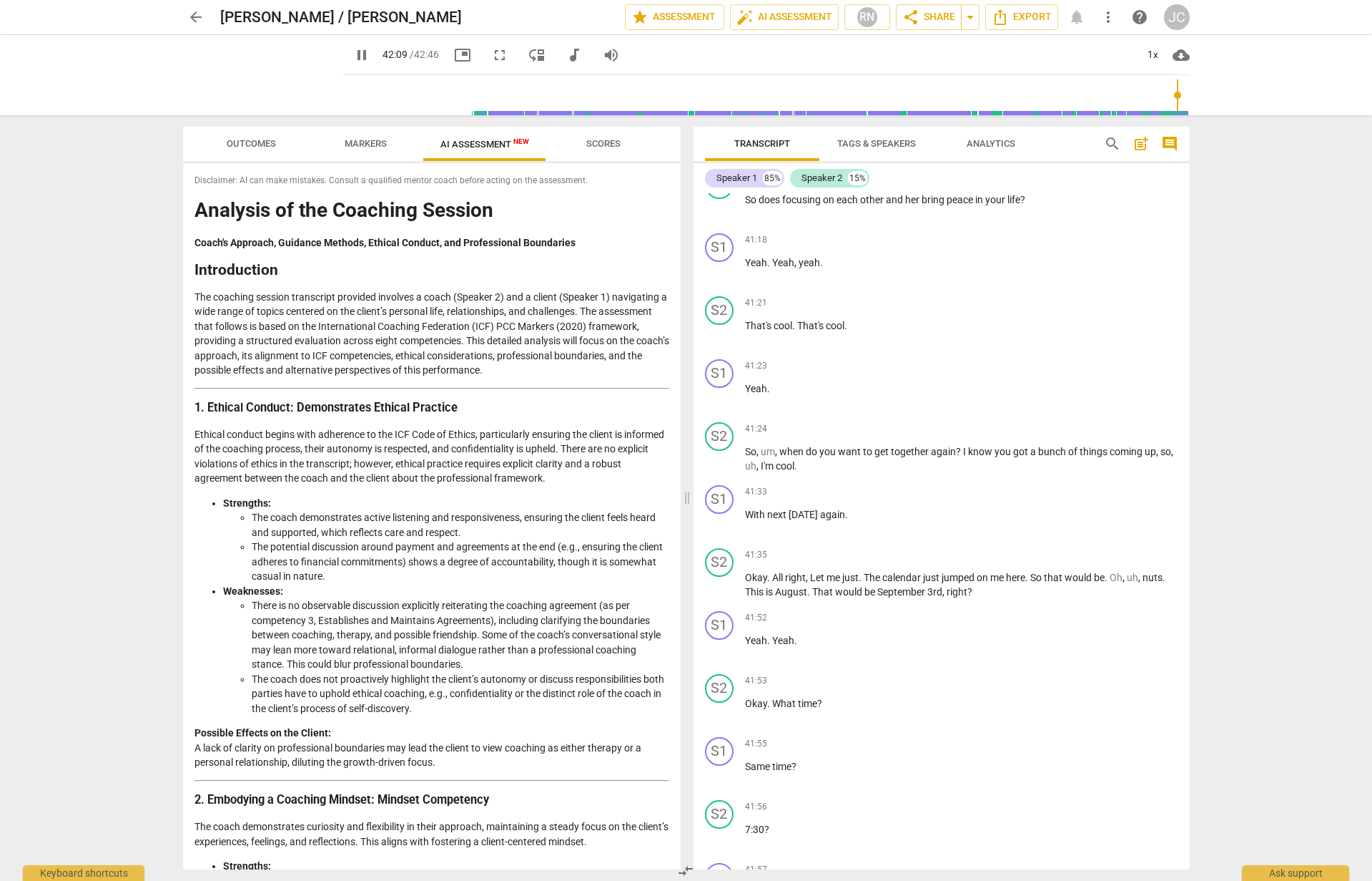
drag, startPoint x: 1161, startPoint y: 94, endPoint x: 1176, endPoint y: 97, distance: 15.3
click at [1176, 97] on input "range" at bounding box center [769, 95] width 841 height 46
click at [1182, 97] on input "range" at bounding box center [769, 95] width 841 height 46
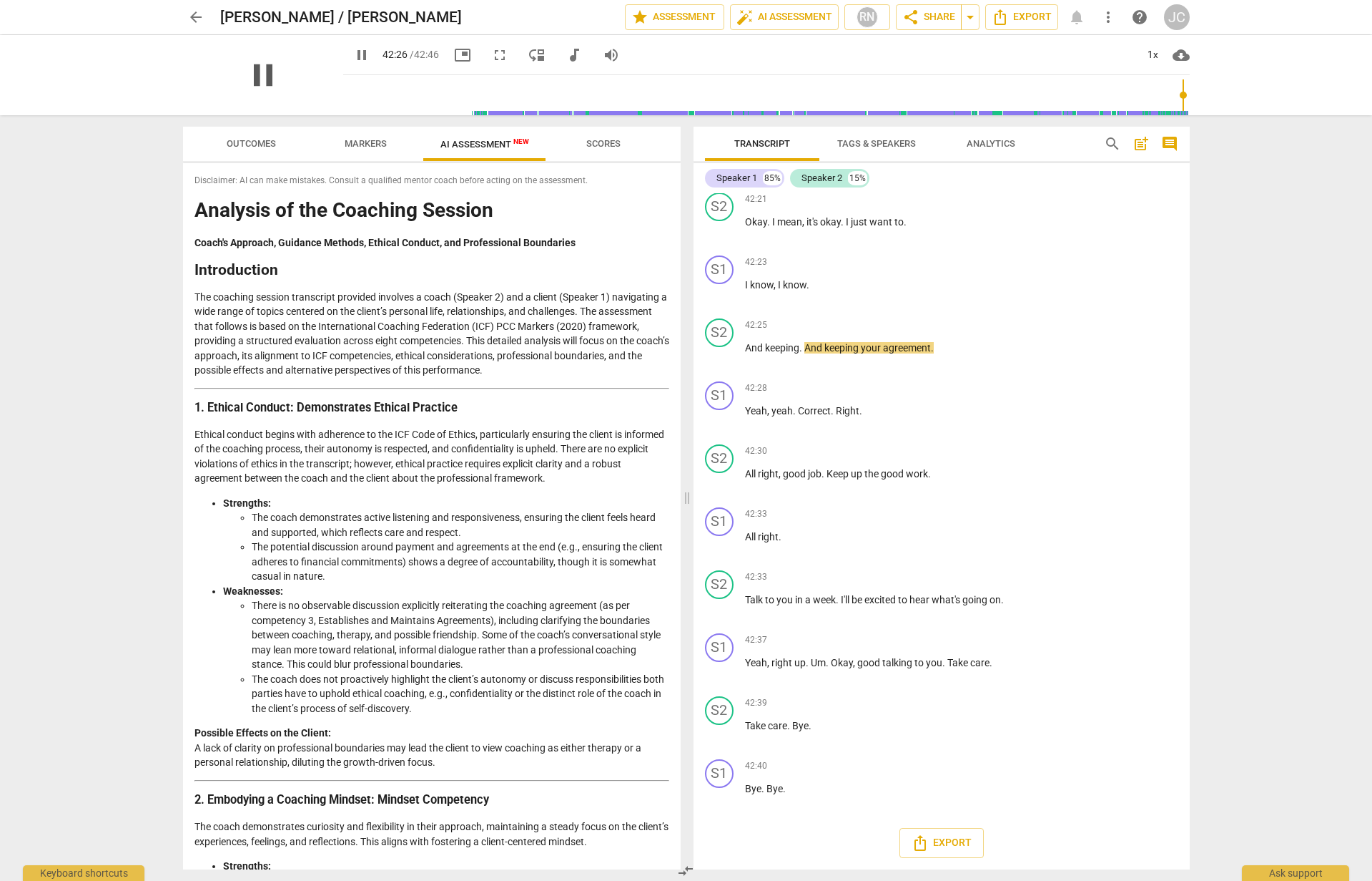
click at [252, 63] on span "pause" at bounding box center [263, 75] width 37 height 37
click at [349, 88] on input "range" at bounding box center [769, 95] width 841 height 46
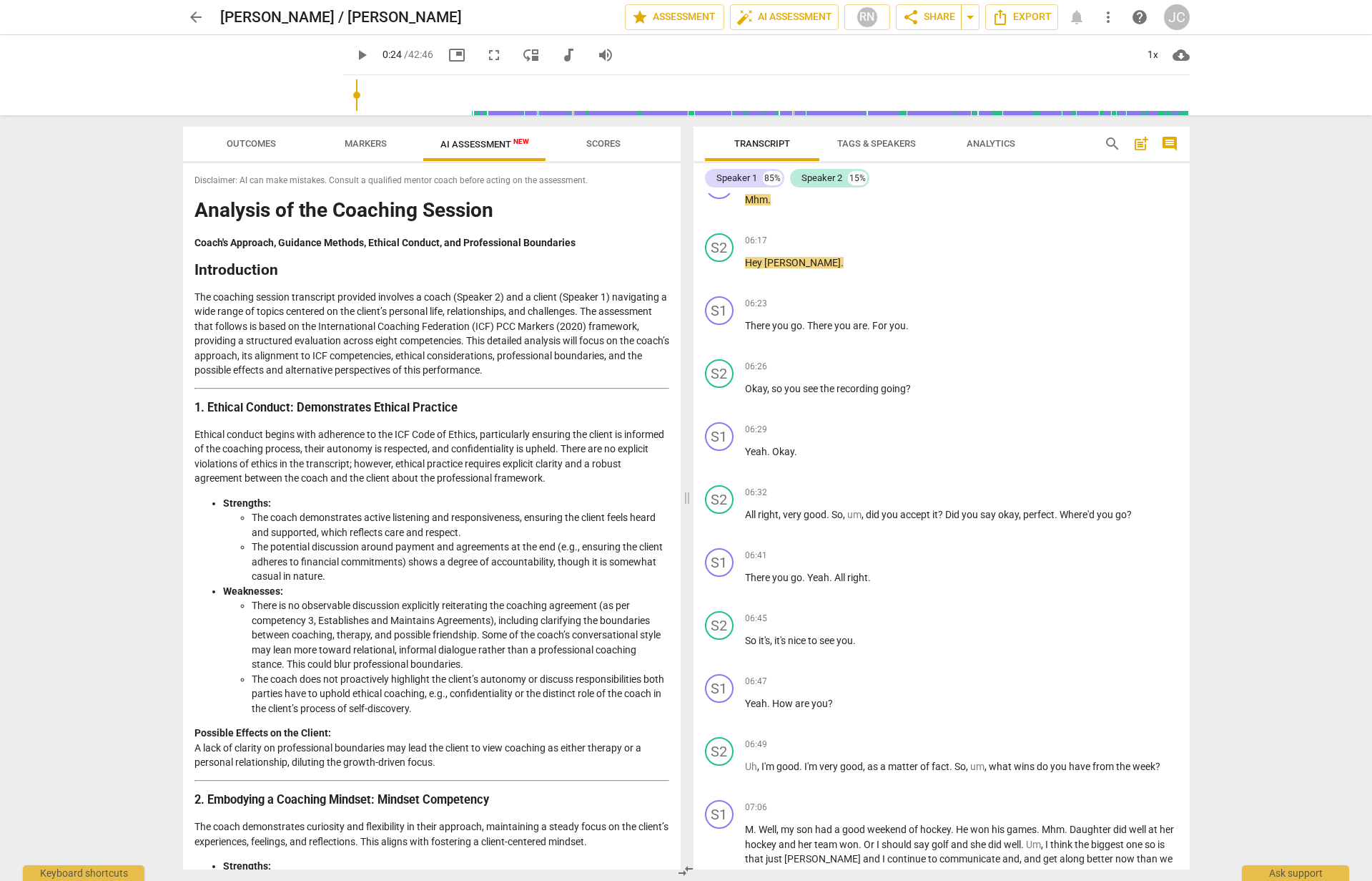
drag, startPoint x: 342, startPoint y: 94, endPoint x: 333, endPoint y: 99, distance: 10.3
type input "3"
click at [349, 99] on input "range" at bounding box center [769, 95] width 841 height 46
